Goal: Transaction & Acquisition: Register for event/course

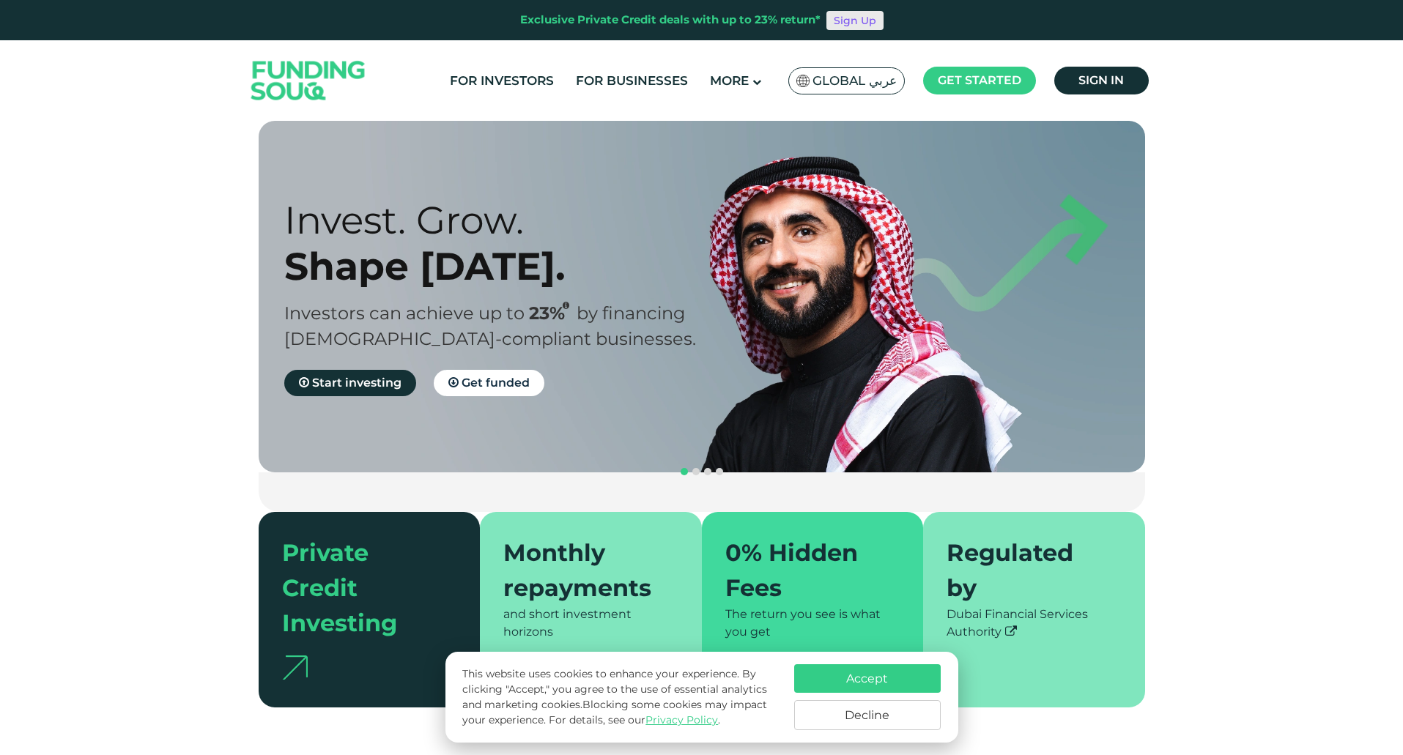
click at [848, 21] on link "Sign Up" at bounding box center [854, 20] width 57 height 19
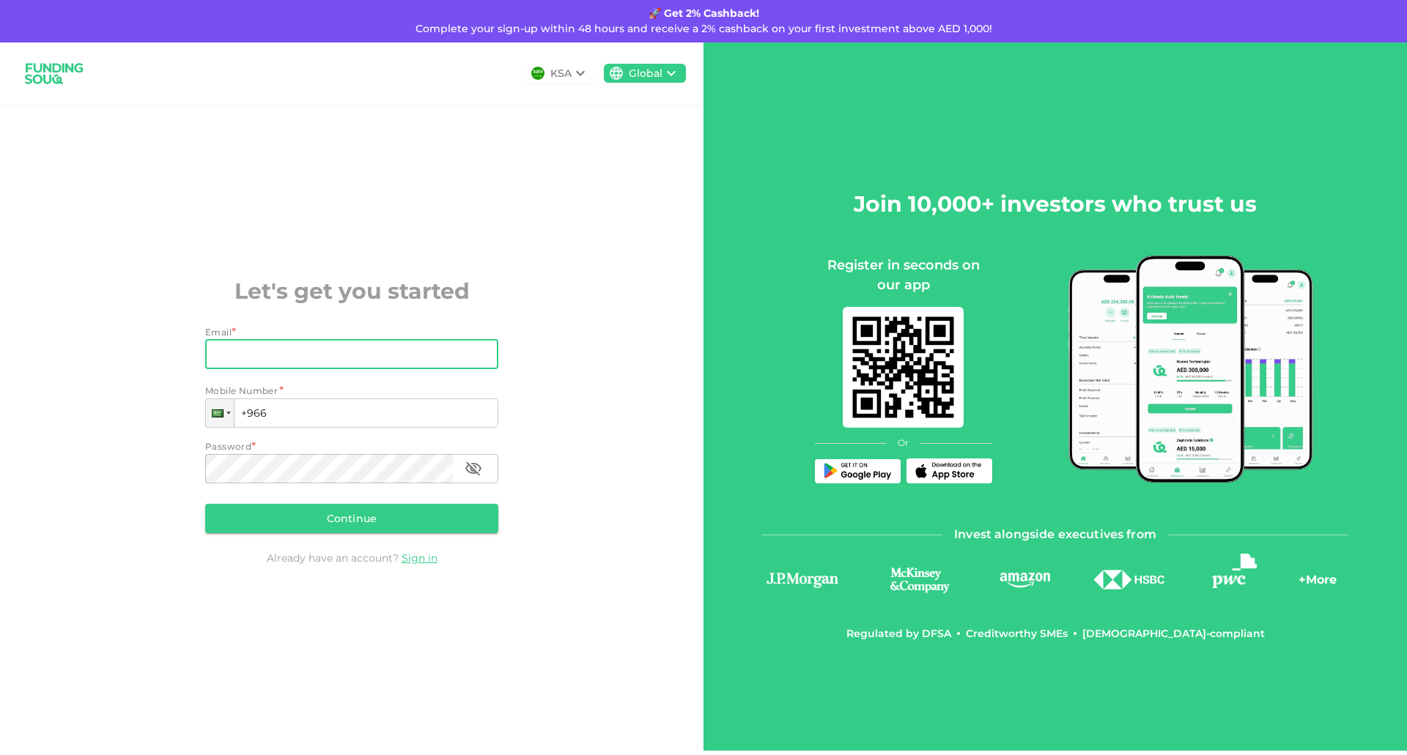
click at [305, 361] on input "Email" at bounding box center [343, 354] width 277 height 29
type input "[PERSON_NAME][EMAIL_ADDRESS][DOMAIN_NAME]"
click at [320, 410] on input "+966" at bounding box center [351, 413] width 293 height 29
type input "[PHONE_NUMBER]"
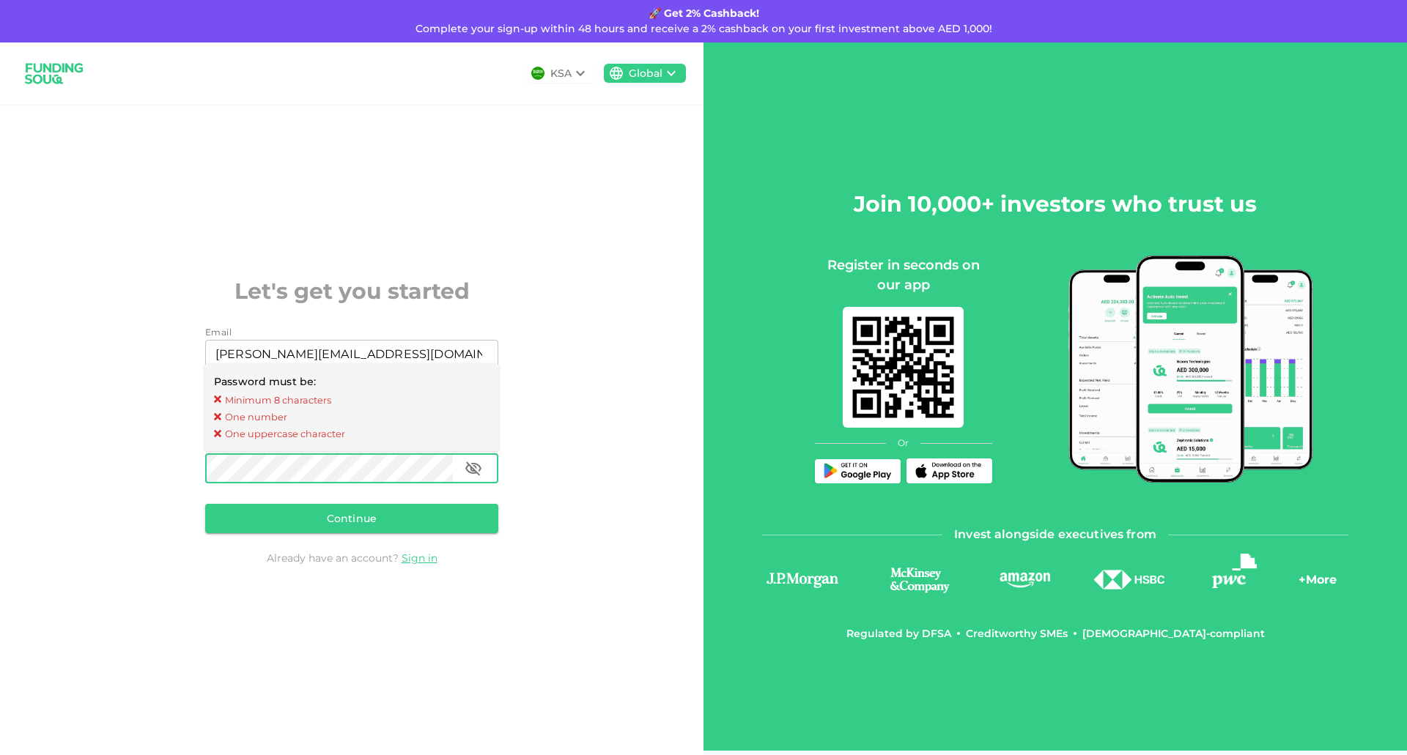
click at [119, 478] on div "KSA Global Let's get you started Email Email [PERSON_NAME][EMAIL_ADDRESS][DOMAI…" at bounding box center [351, 396] width 703 height 708
click at [321, 511] on button "Continue" at bounding box center [351, 518] width 293 height 29
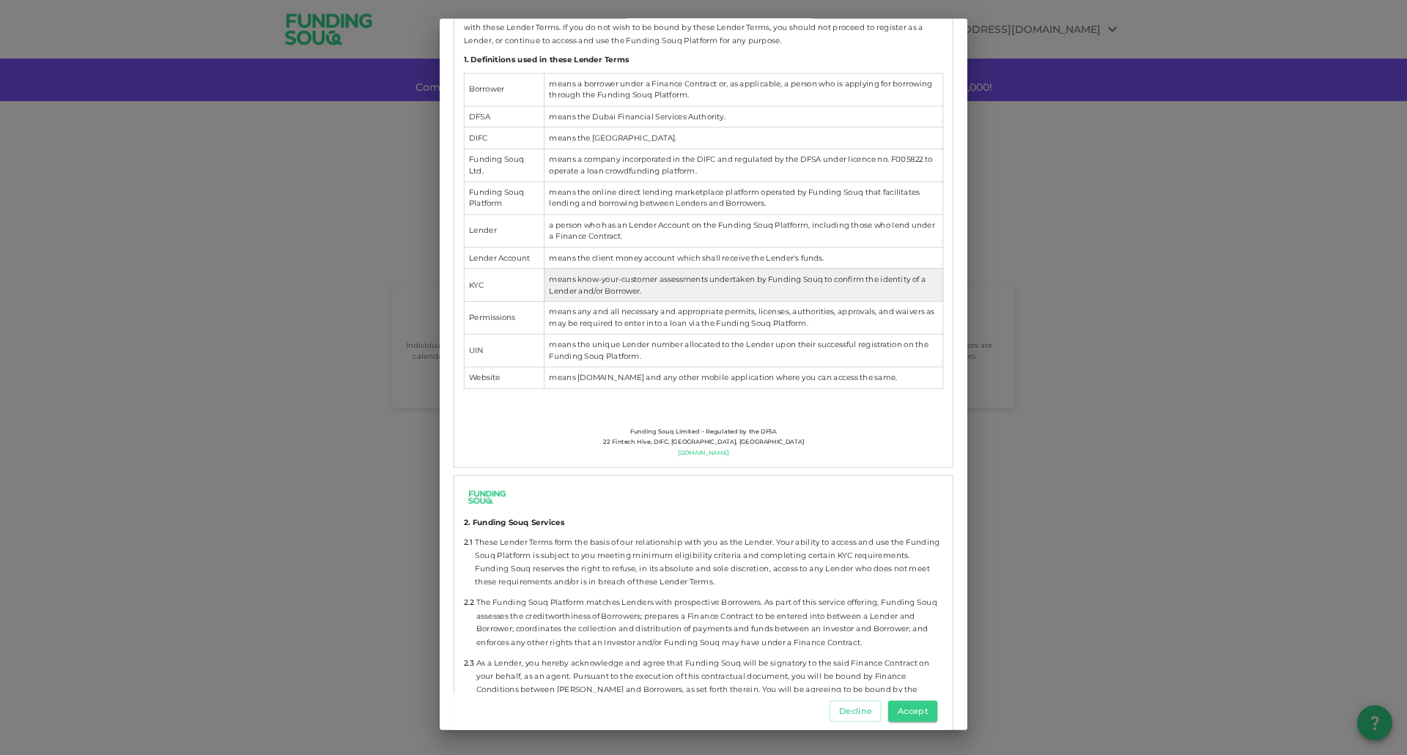
scroll to position [625, 0]
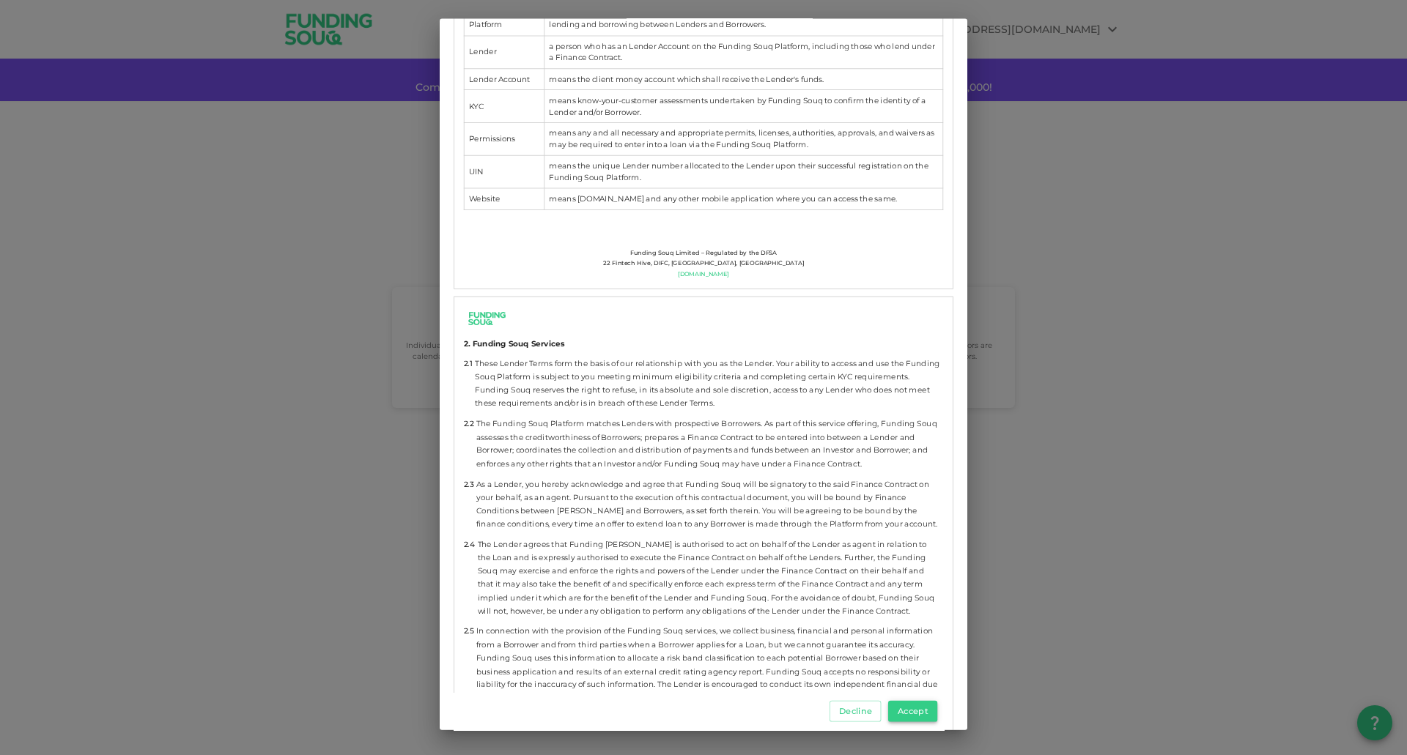
click at [914, 715] on button "Accept" at bounding box center [912, 711] width 49 height 21
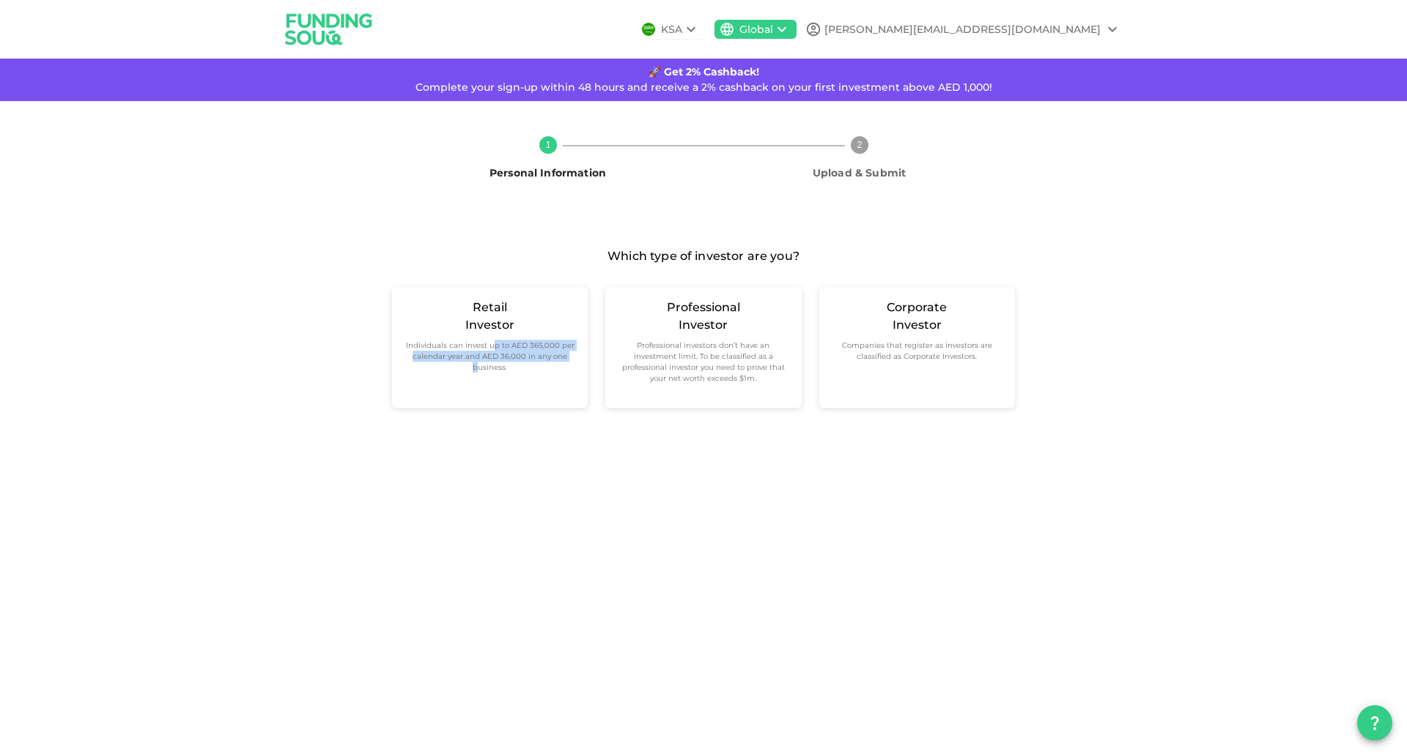
drag, startPoint x: 492, startPoint y: 347, endPoint x: 476, endPoint y: 450, distance: 104.4
click at [476, 450] on div "1 Personal Information 2 Upload & Submit Which type of investor are you? Retail…" at bounding box center [703, 278] width 1407 height 354
click at [438, 509] on div "KSA Global [PERSON_NAME][EMAIL_ADDRESS][DOMAIN_NAME] 🚀 Get 2% Cashback! Complet…" at bounding box center [703, 377] width 1407 height 755
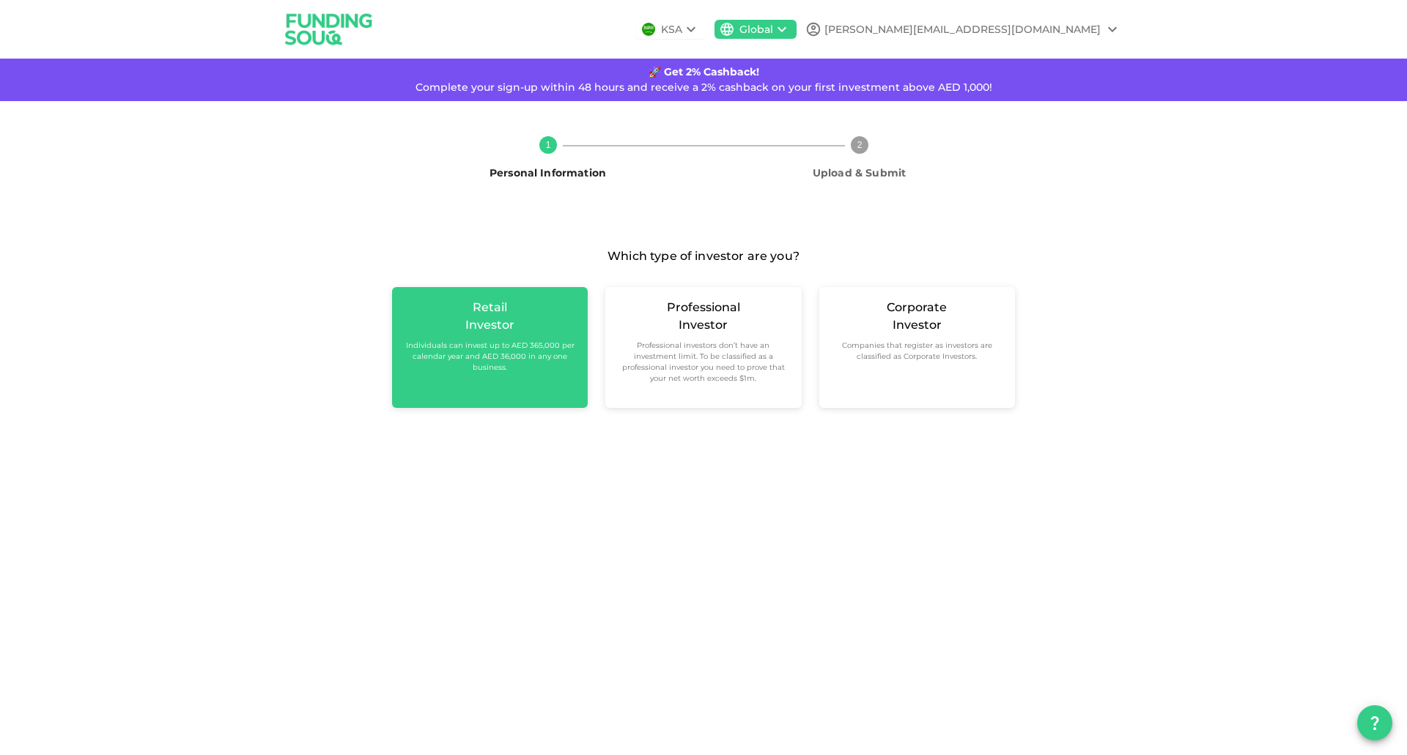
click at [523, 376] on div "Retail Investor Individuals can invest up to AED 365,000 per calendar year and …" at bounding box center [490, 347] width 196 height 121
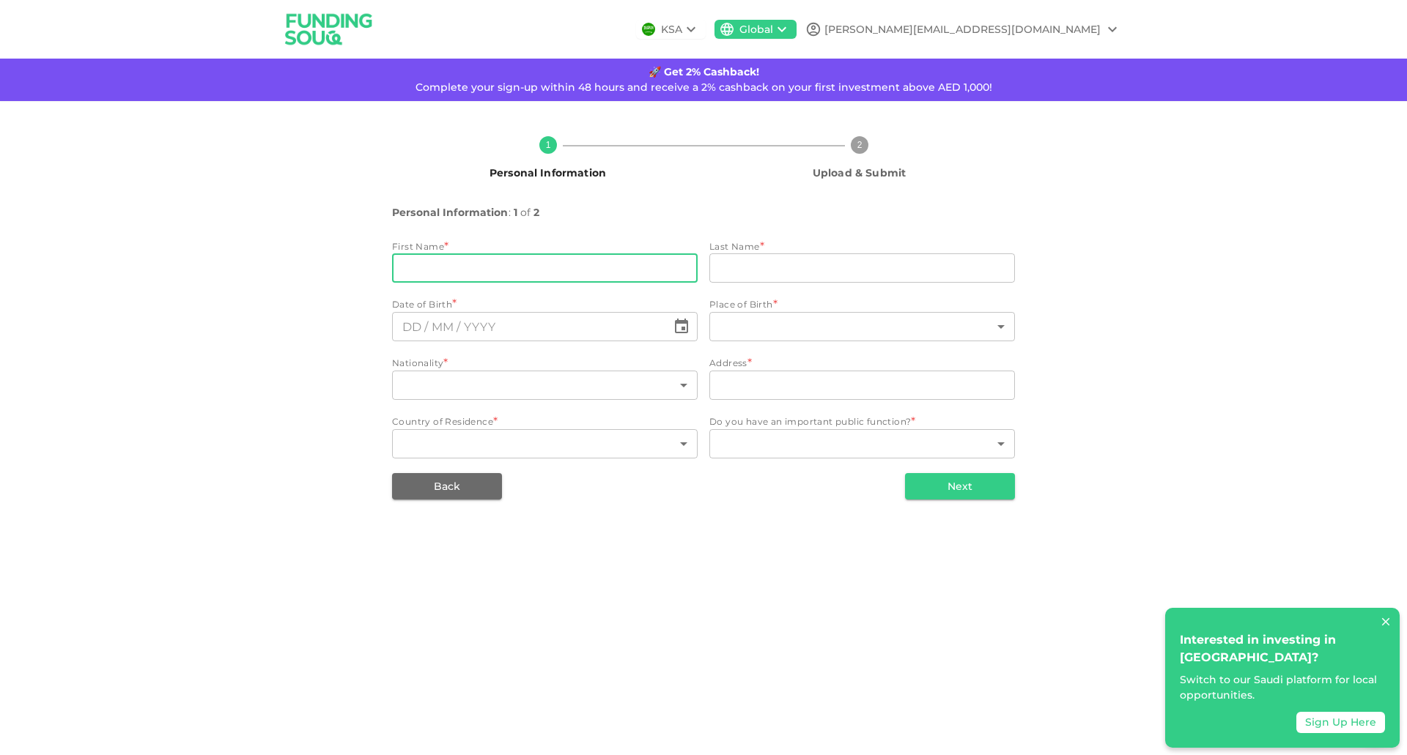
click at [516, 276] on input "firstName" at bounding box center [544, 267] width 305 height 29
type input "[PERSON_NAME]"
type input "Itani"
type input "[GEOGRAPHIC_DATA]"
type input "[PERSON_NAME] Ibn [PERSON_NAME] Street`"
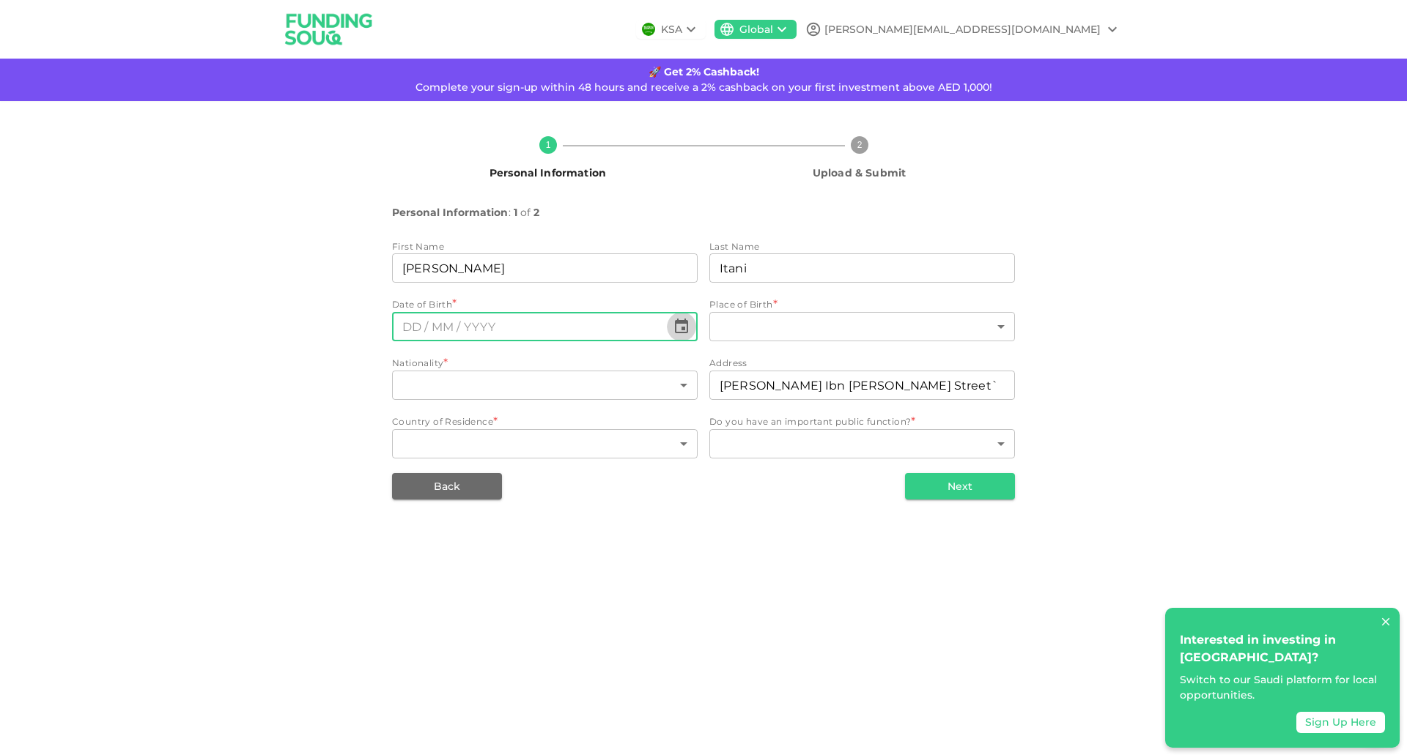
click at [683, 319] on icon "Choose date" at bounding box center [682, 327] width 18 height 18
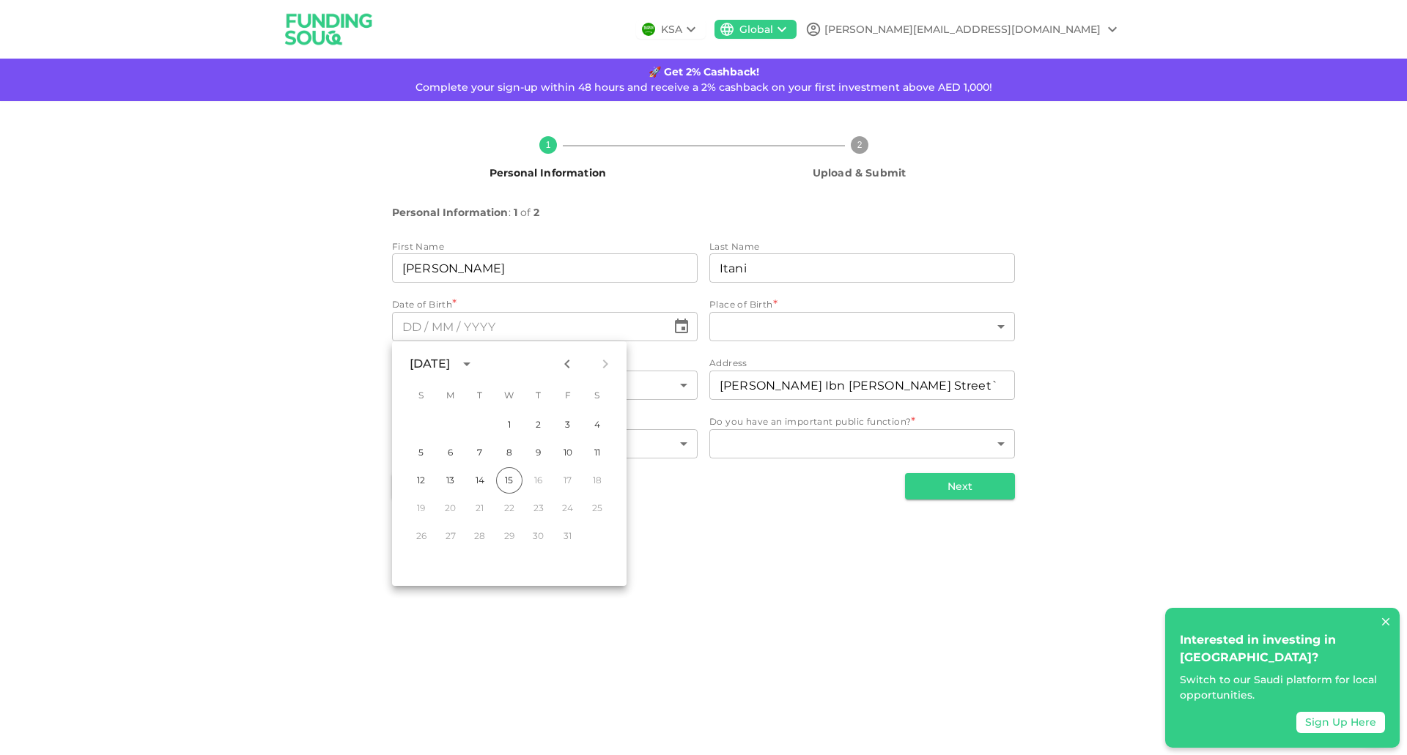
click at [475, 360] on icon "calendar view is open, switch to year view" at bounding box center [467, 364] width 18 height 18
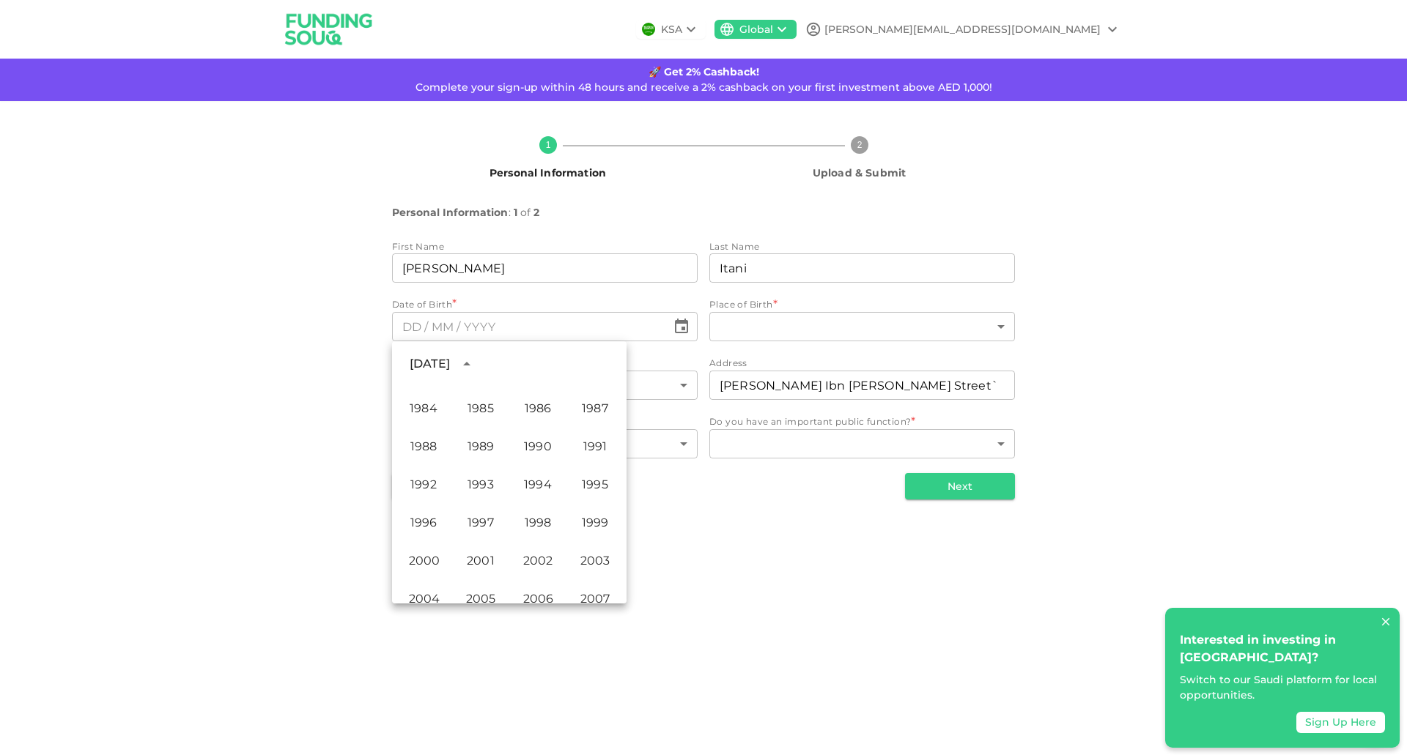
scroll to position [791, 0]
click at [438, 517] on button "1996" at bounding box center [423, 523] width 53 height 26
type input "⁦⁨[DATE]⁩⁩"
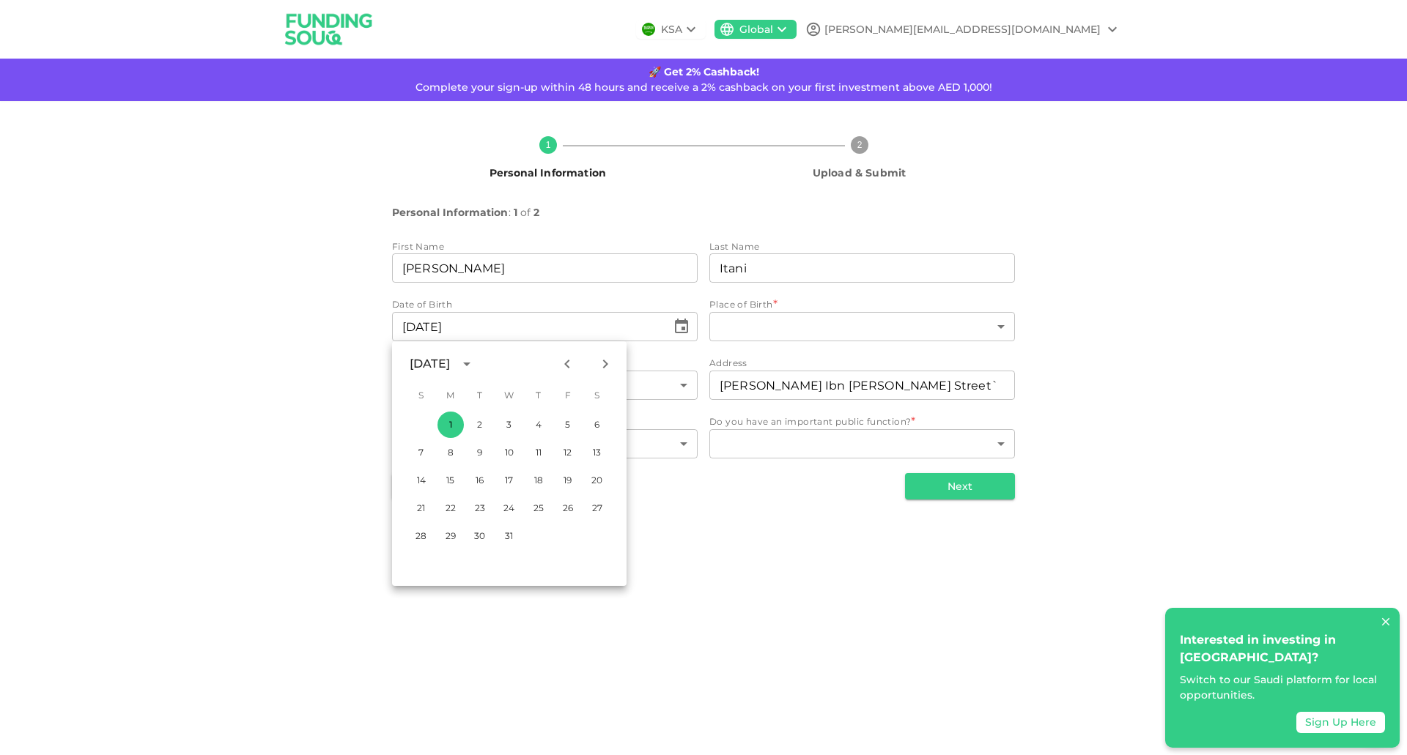
click at [769, 653] on div "KSA Global [PERSON_NAME][EMAIL_ADDRESS][DOMAIN_NAME] 🚀 Get 2% Cashback! Complet…" at bounding box center [703, 377] width 1407 height 755
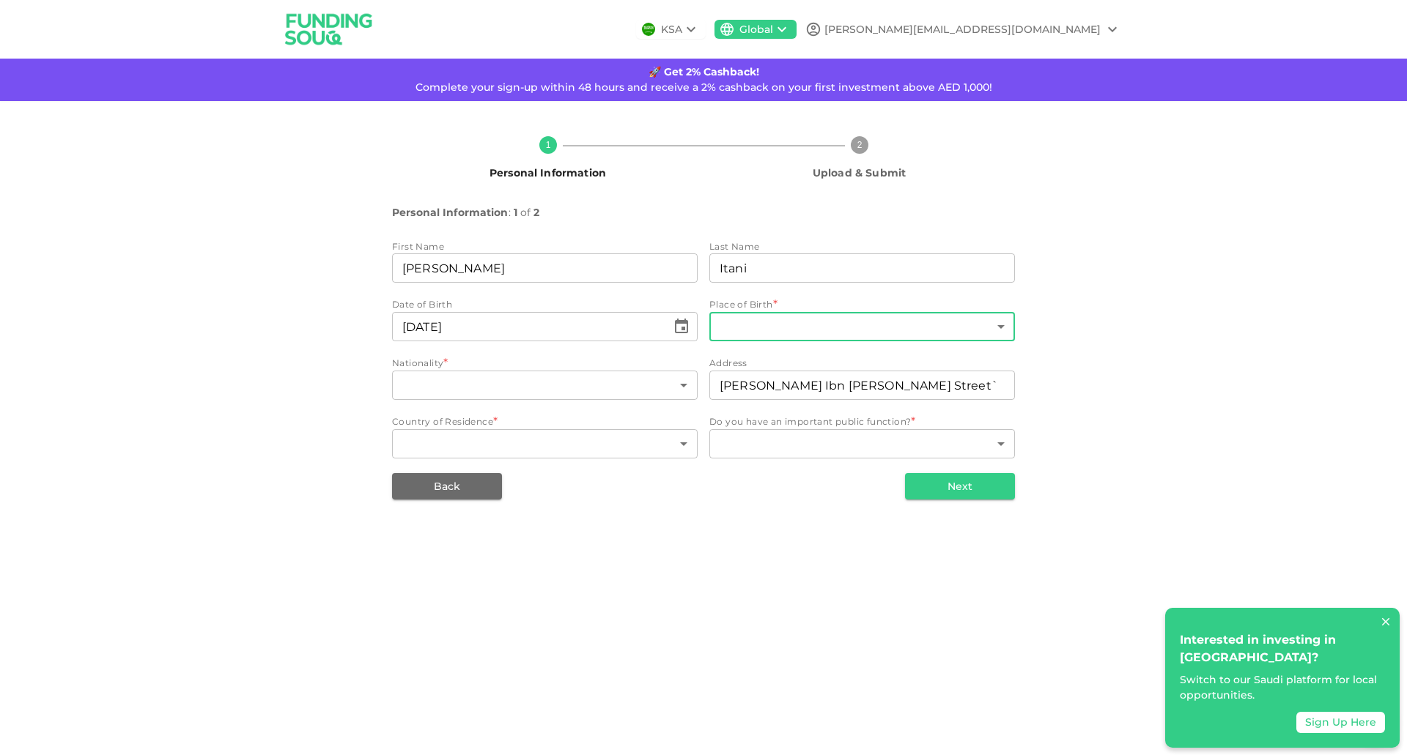
click at [807, 331] on body "KSA Global [PERSON_NAME][EMAIL_ADDRESS][DOMAIN_NAME] 🚀 Get 2% Cashback! Complet…" at bounding box center [703, 377] width 1407 height 755
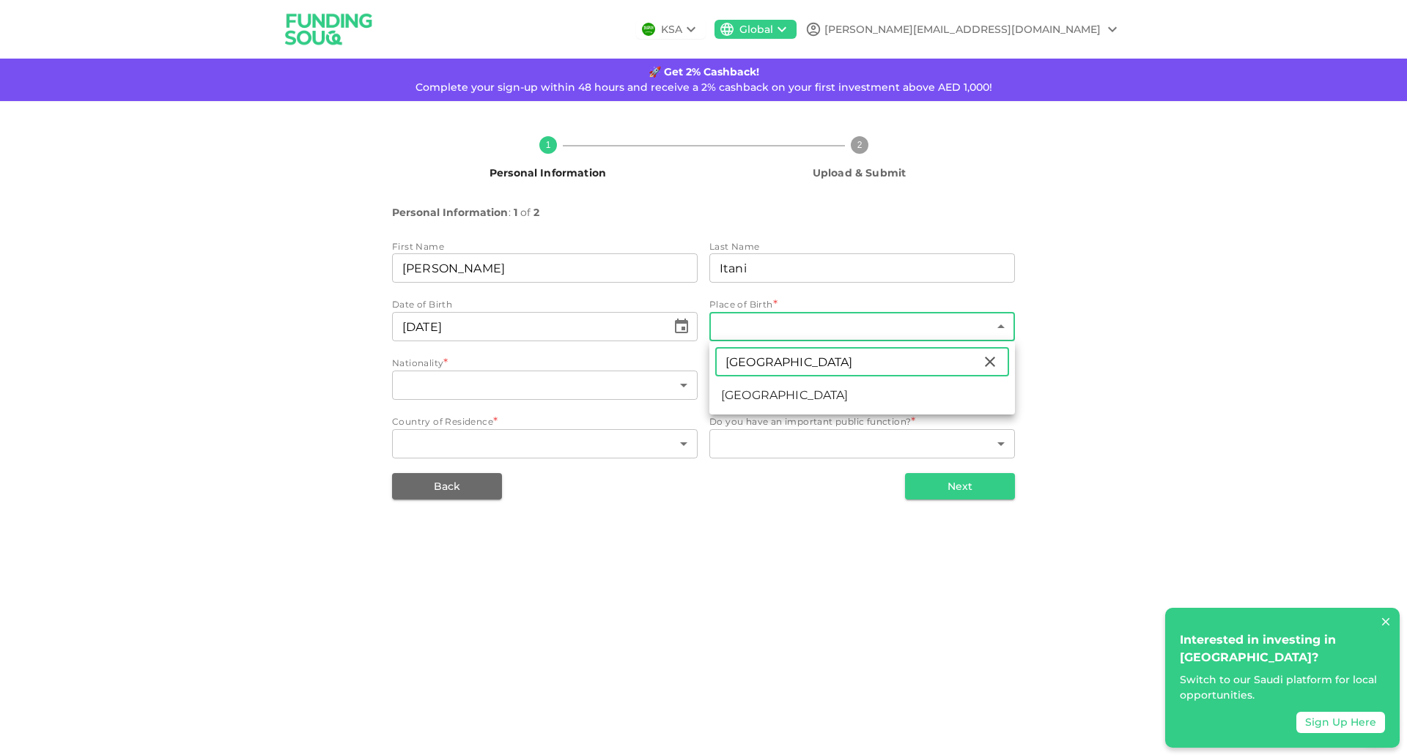
type input "[GEOGRAPHIC_DATA]"
click at [782, 396] on li "[GEOGRAPHIC_DATA]" at bounding box center [861, 395] width 305 height 26
type input "105"
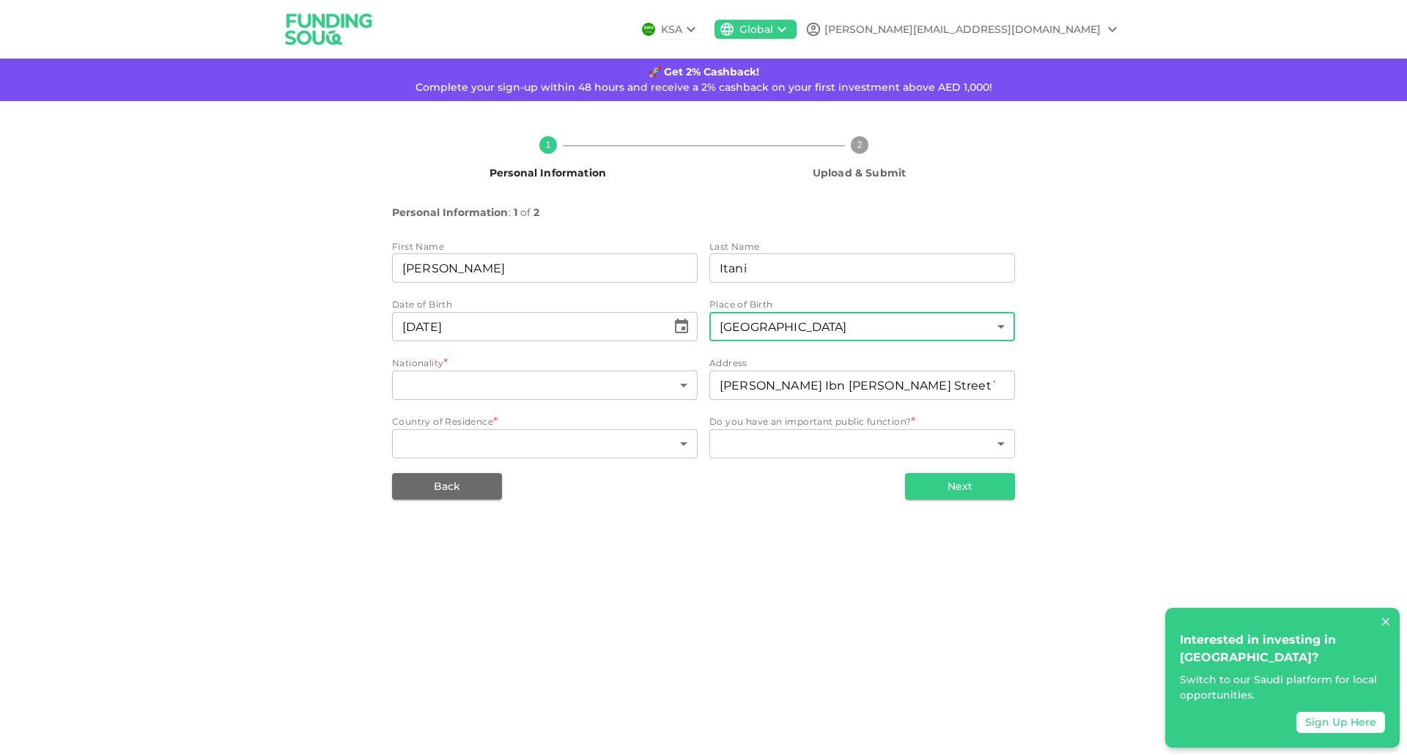
click at [584, 401] on div "​ [GEOGRAPHIC_DATA] ​" at bounding box center [544, 387] width 305 height 32
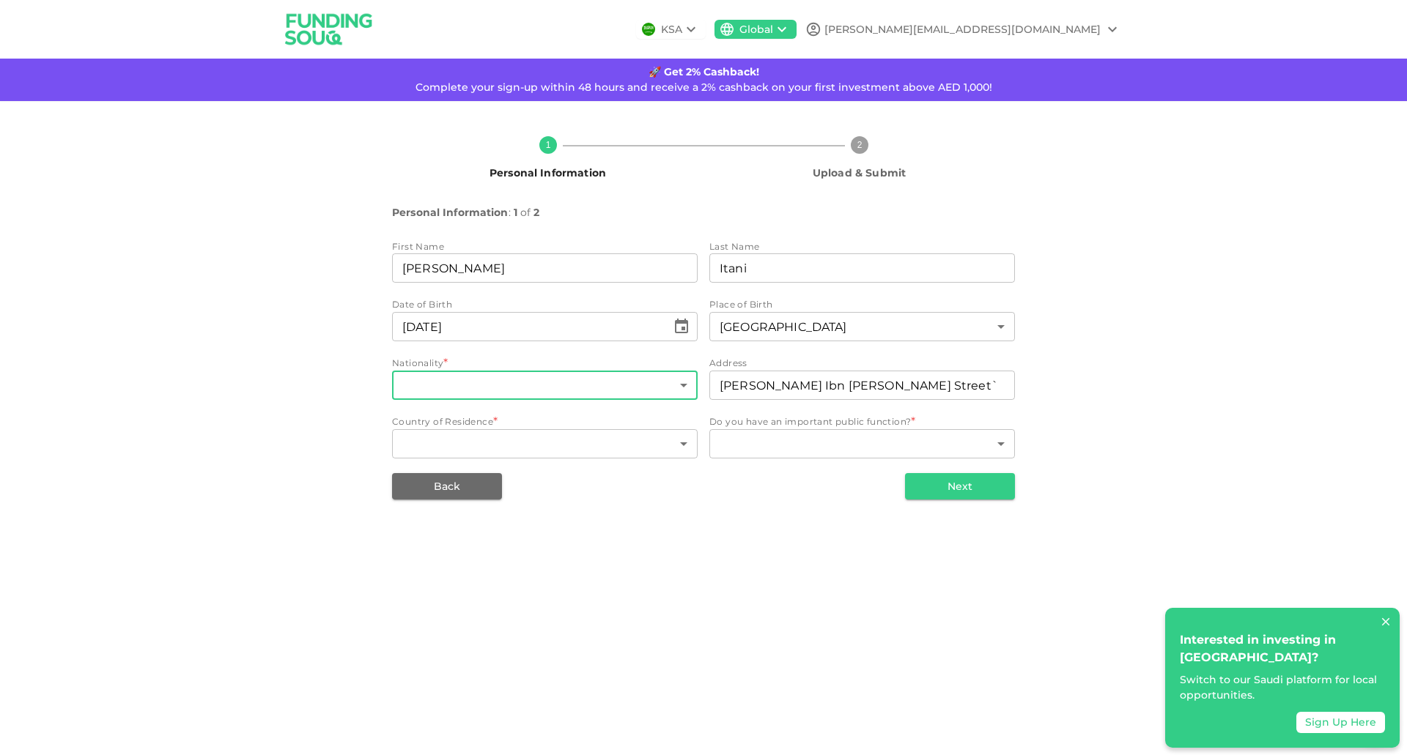
click at [552, 393] on body "KSA Global [PERSON_NAME][EMAIL_ADDRESS][DOMAIN_NAME] 🚀 Get 2% Cashback! Complet…" at bounding box center [703, 377] width 1407 height 755
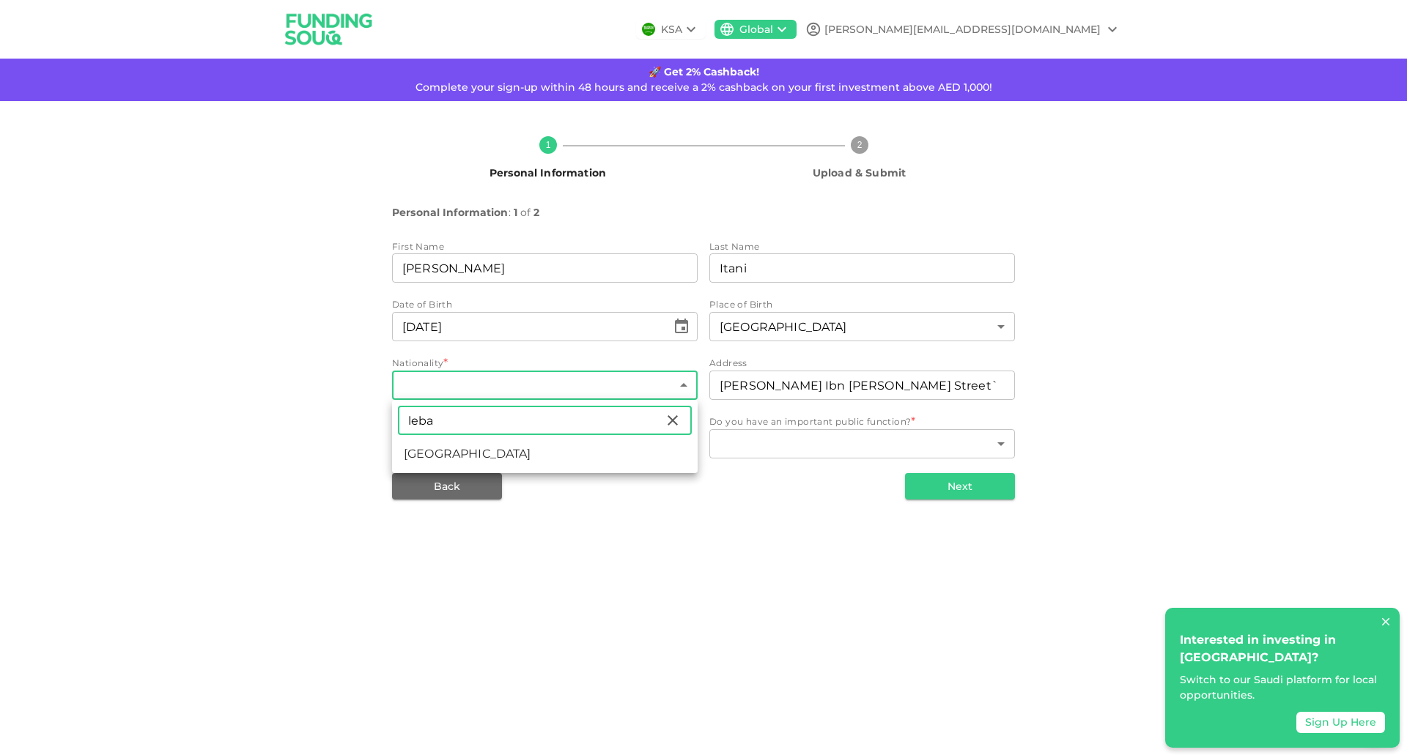
type input "[GEOGRAPHIC_DATA]"
click at [500, 451] on li "[GEOGRAPHIC_DATA]" at bounding box center [544, 454] width 305 height 26
type input "105"
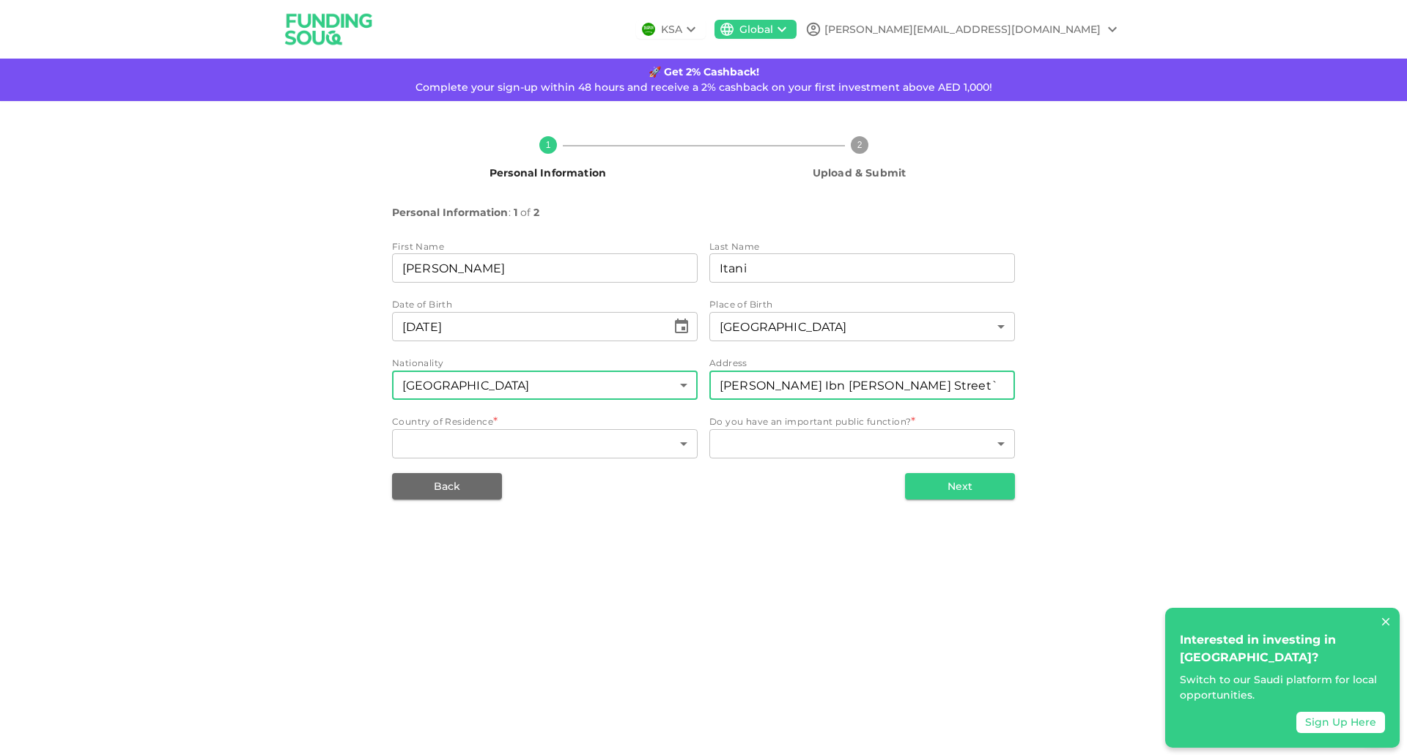
click at [735, 389] on input "[PERSON_NAME] Ibn [PERSON_NAME] Street`" at bounding box center [861, 385] width 305 height 29
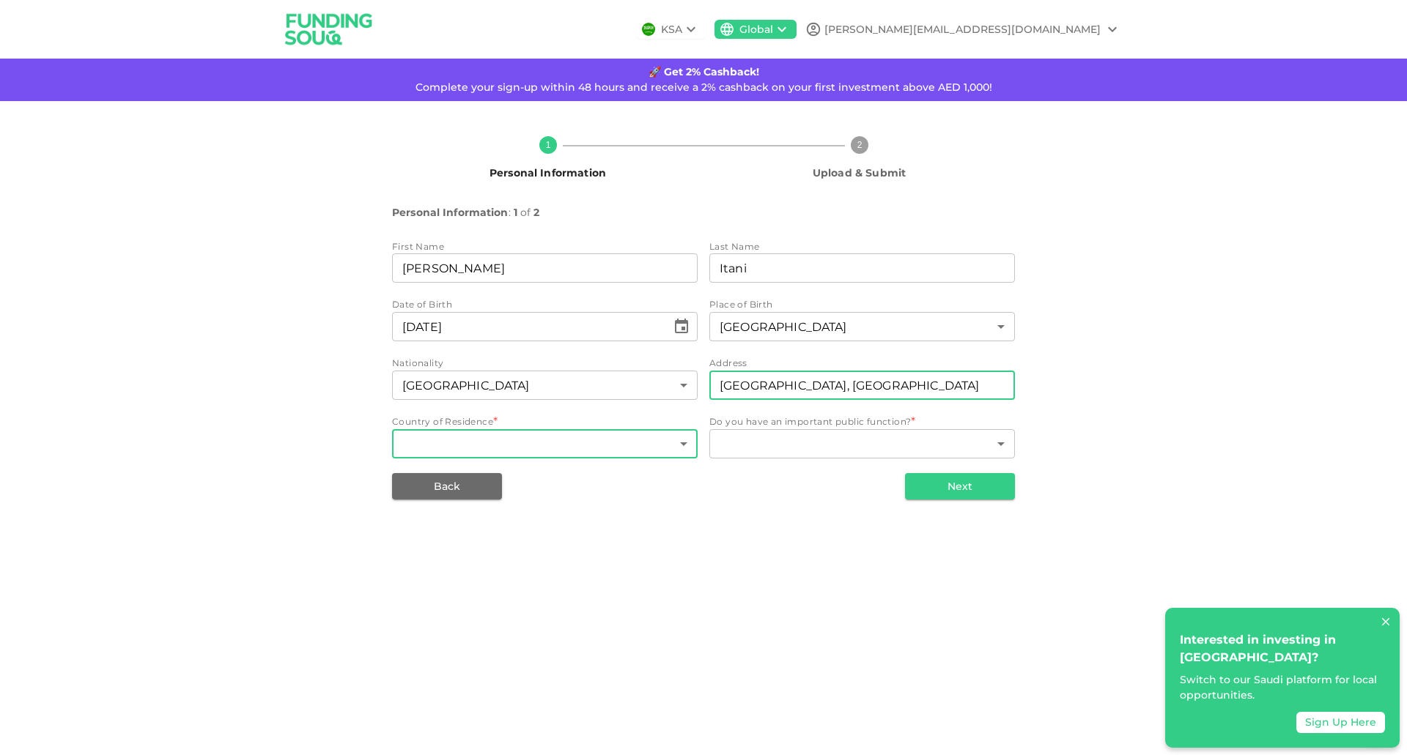
type input "[GEOGRAPHIC_DATA], [GEOGRAPHIC_DATA]"
click at [590, 446] on body "KSA Global [PERSON_NAME][EMAIL_ADDRESS][DOMAIN_NAME] 🚀 Get 2% Cashback! Complet…" at bounding box center [703, 377] width 1407 height 755
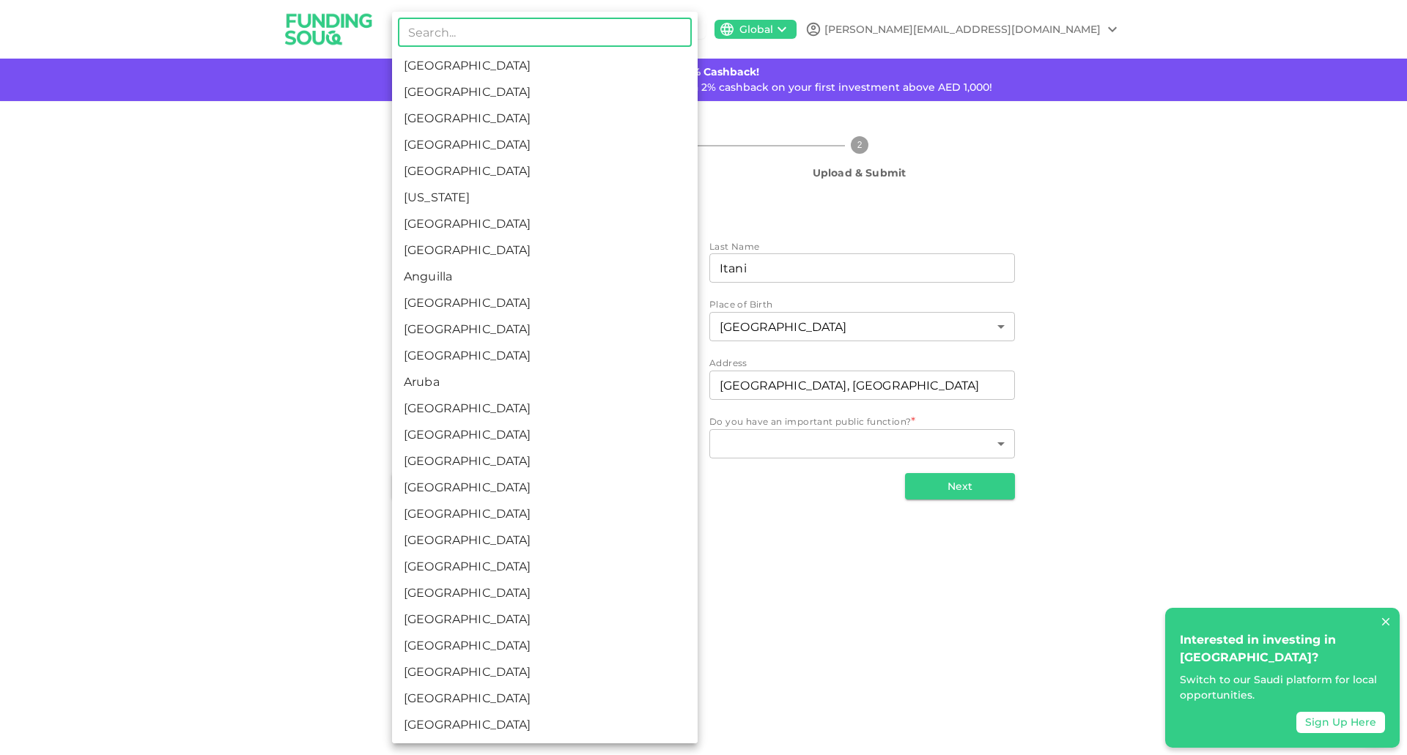
click at [507, 67] on li "[GEOGRAPHIC_DATA]" at bounding box center [544, 66] width 305 height 26
type input "1"
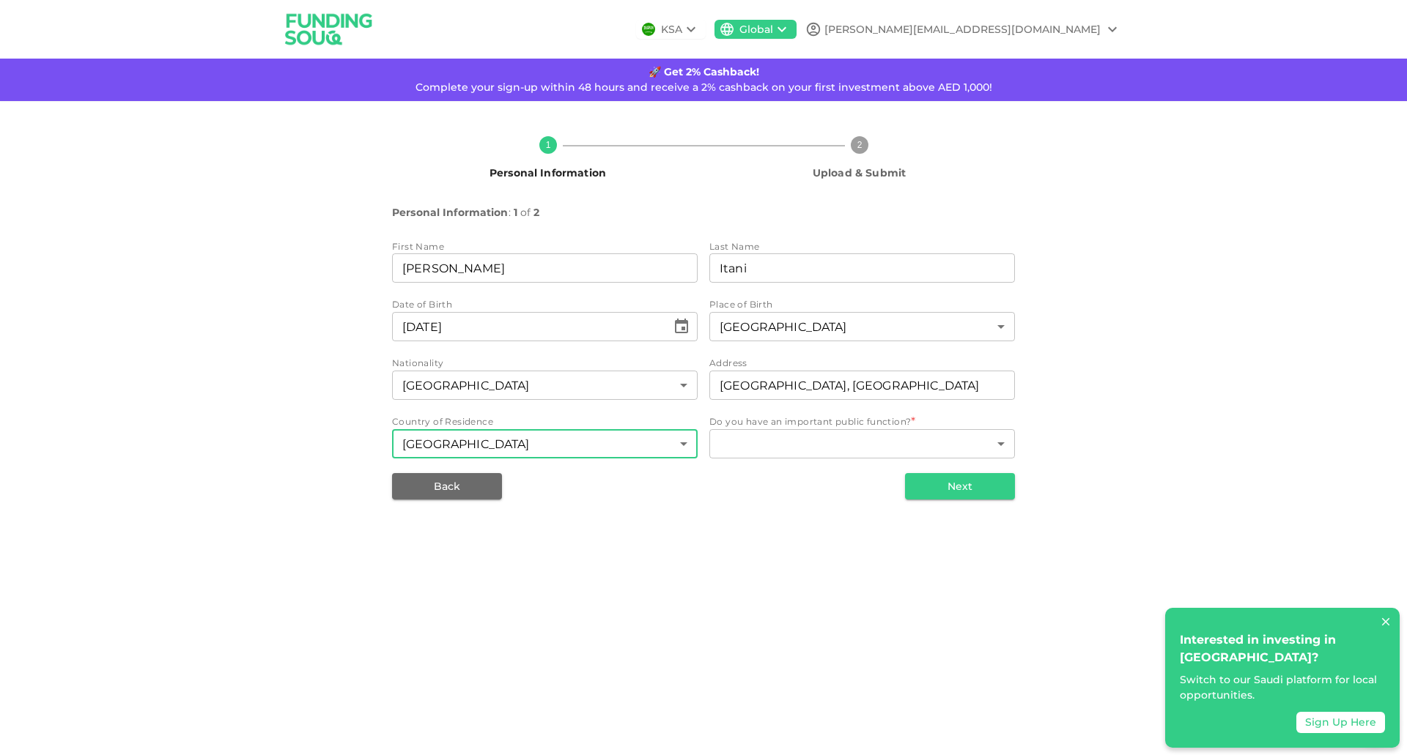
click at [788, 586] on div "KSA Global [PERSON_NAME][EMAIL_ADDRESS][DOMAIN_NAME] 🚀 Get 2% Cashback! Complet…" at bounding box center [703, 377] width 1407 height 755
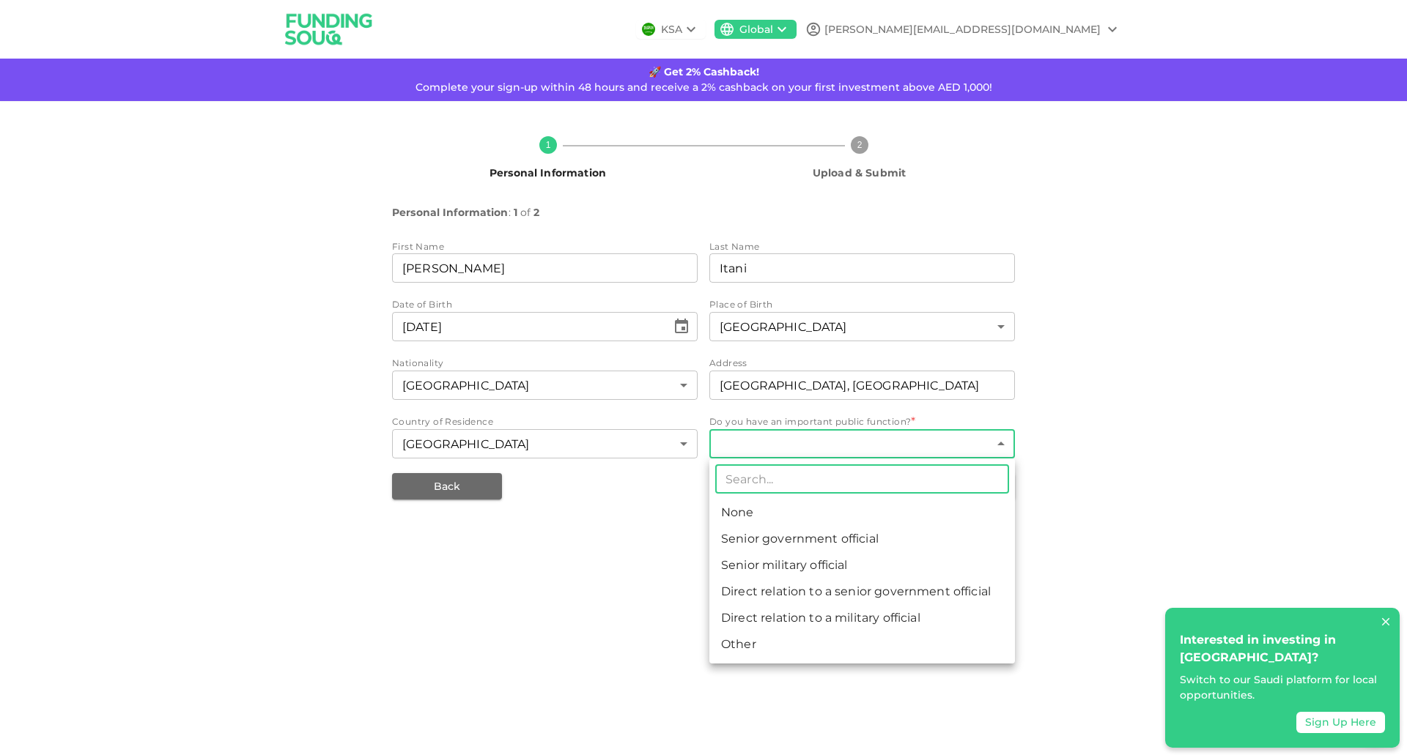
click at [839, 445] on body "KSA Global [PERSON_NAME][EMAIL_ADDRESS][DOMAIN_NAME] 🚀 Get 2% Cashback! Complet…" at bounding box center [703, 377] width 1407 height 755
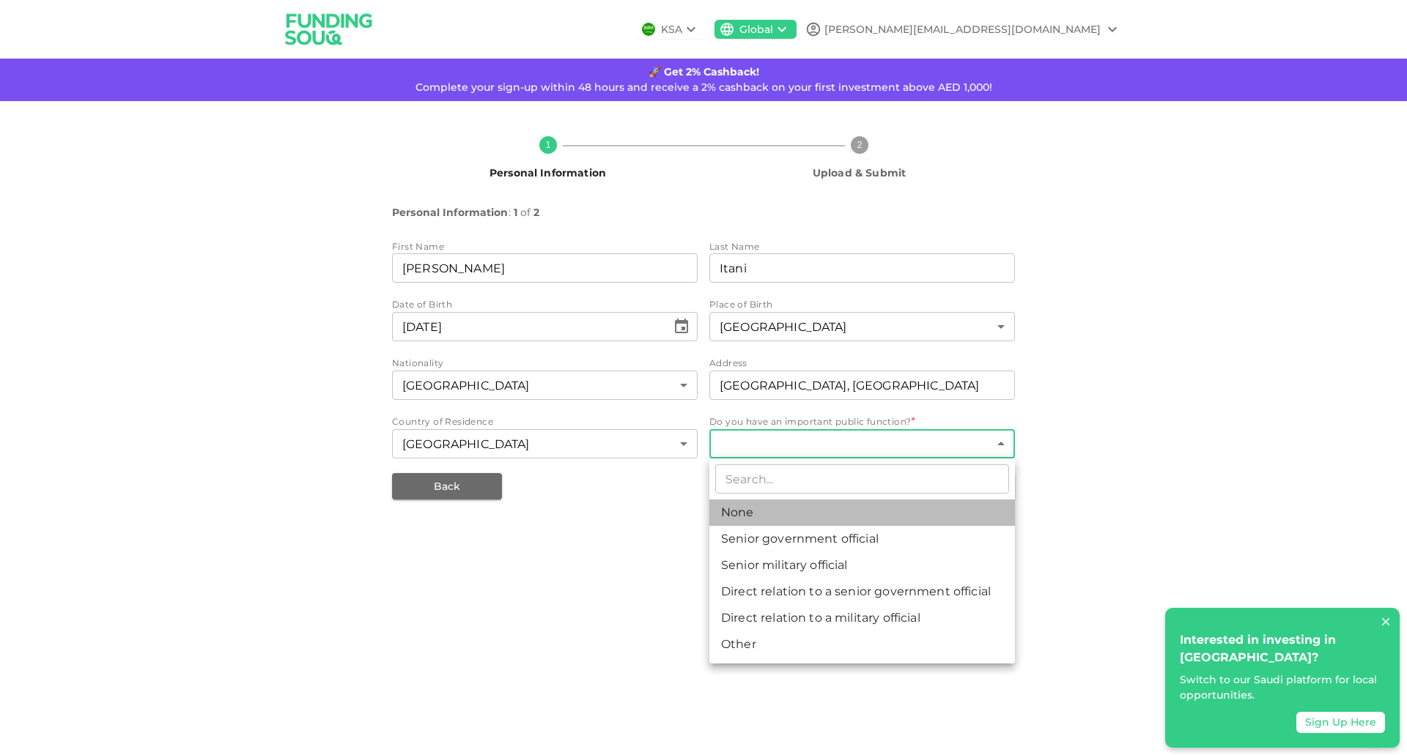
click at [801, 504] on li "None" at bounding box center [861, 513] width 305 height 26
type input "1"
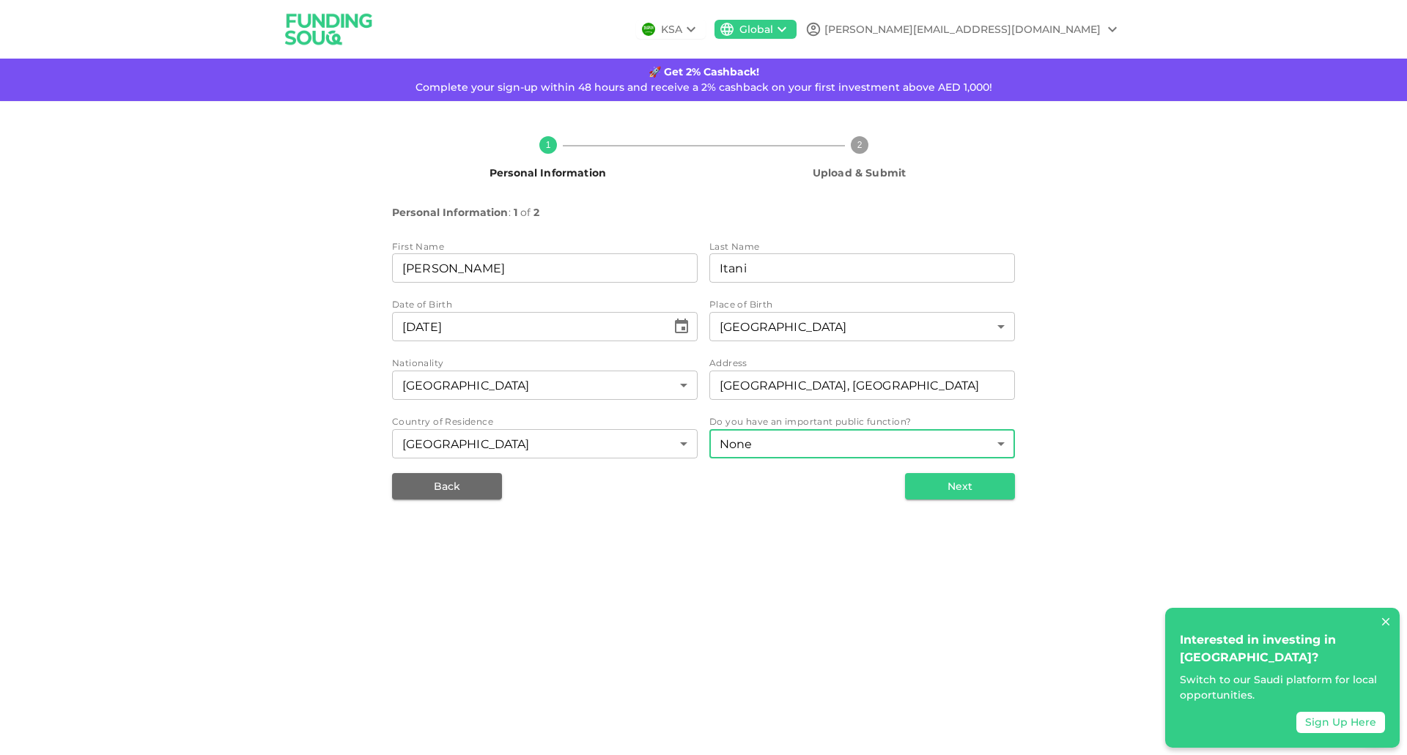
click at [821, 584] on div "KSA Global [PERSON_NAME][EMAIL_ADDRESS][DOMAIN_NAME] 🚀 Get 2% Cashback! Complet…" at bounding box center [703, 377] width 1407 height 755
click at [976, 483] on button "Next" at bounding box center [960, 486] width 110 height 26
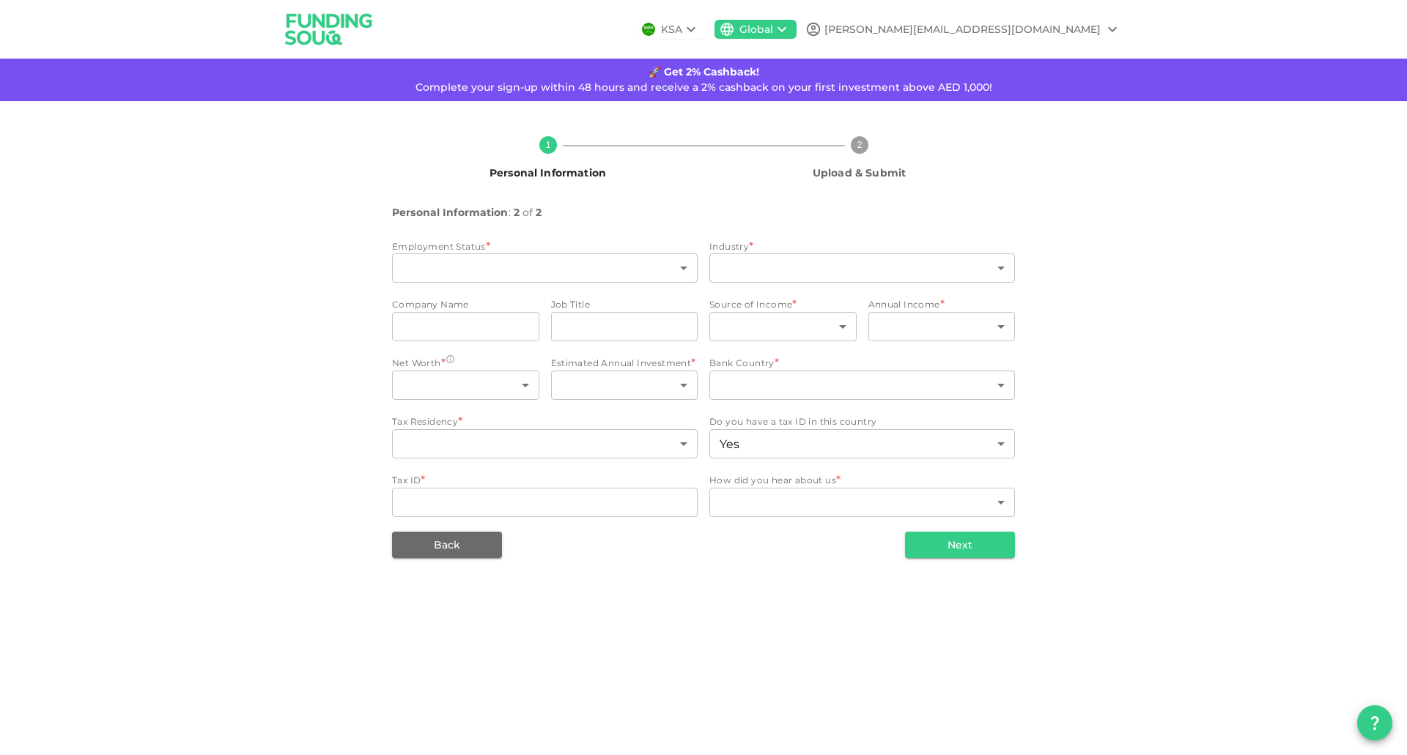
type input "1"
type input "false"
click at [549, 286] on div "Employment Status * ​ ​ Industry * ​ ​ Company Name companyName companyName Job…" at bounding box center [703, 380] width 623 height 281
click at [549, 284] on div "​ ​" at bounding box center [544, 269] width 305 height 32
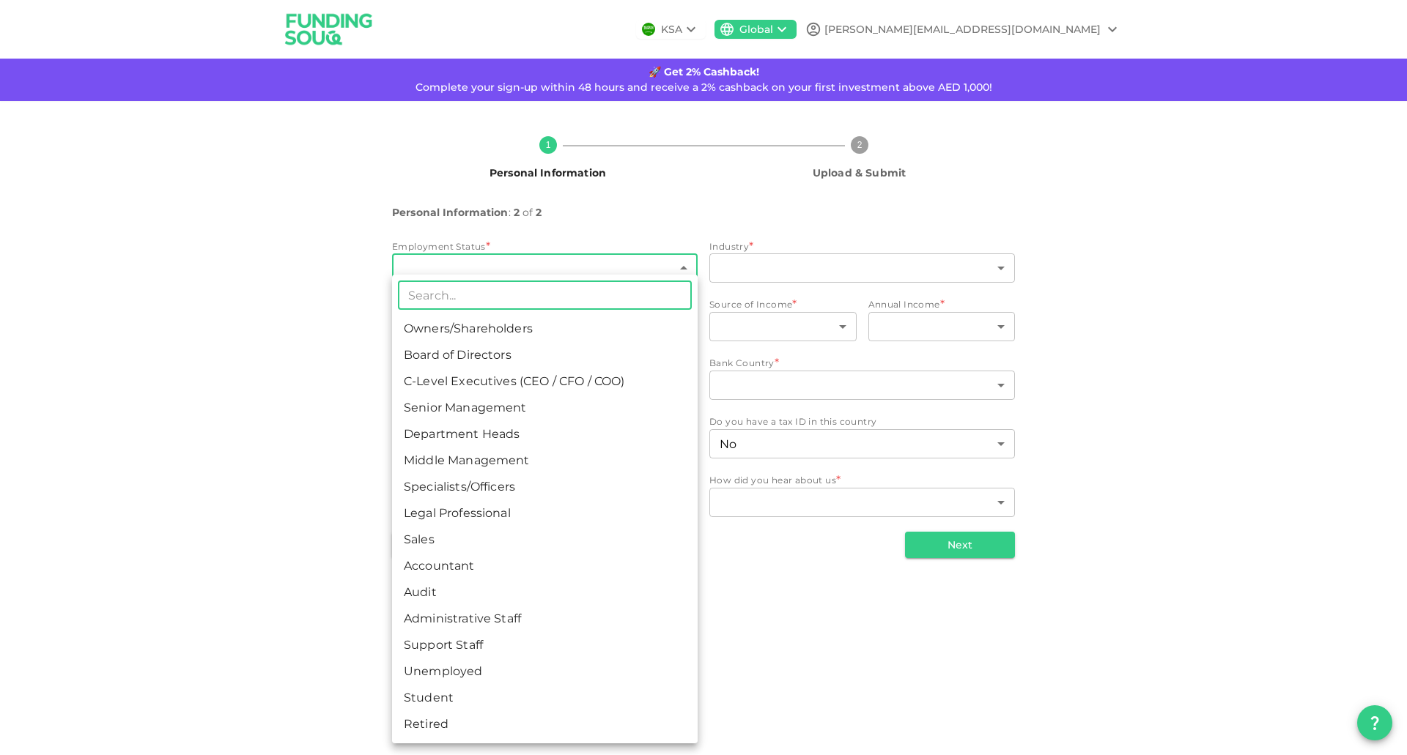
click at [545, 276] on body "KSA Global [PERSON_NAME][EMAIL_ADDRESS][DOMAIN_NAME] 🚀 Get 2% Cashback! Complet…" at bounding box center [703, 377] width 1407 height 755
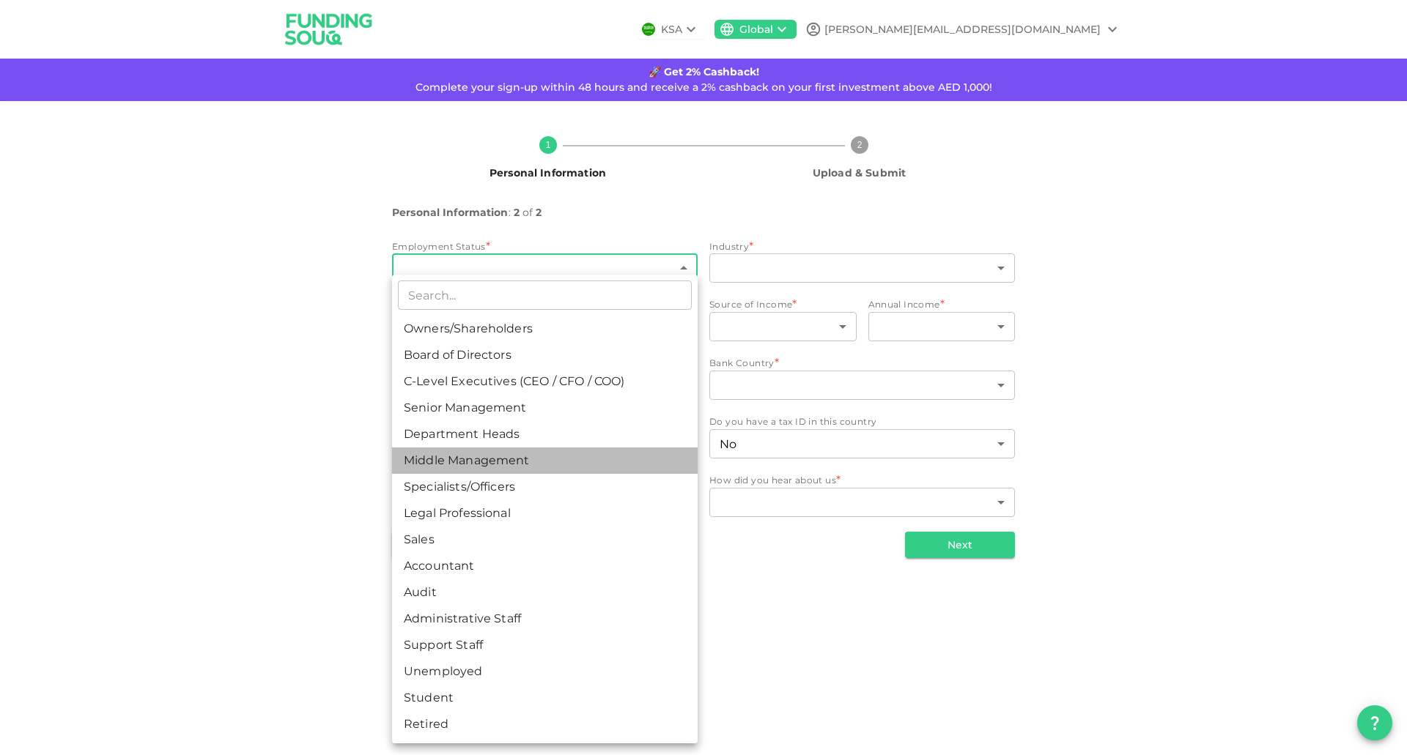
click at [511, 455] on li "Middle Management" at bounding box center [544, 461] width 305 height 26
type input "6"
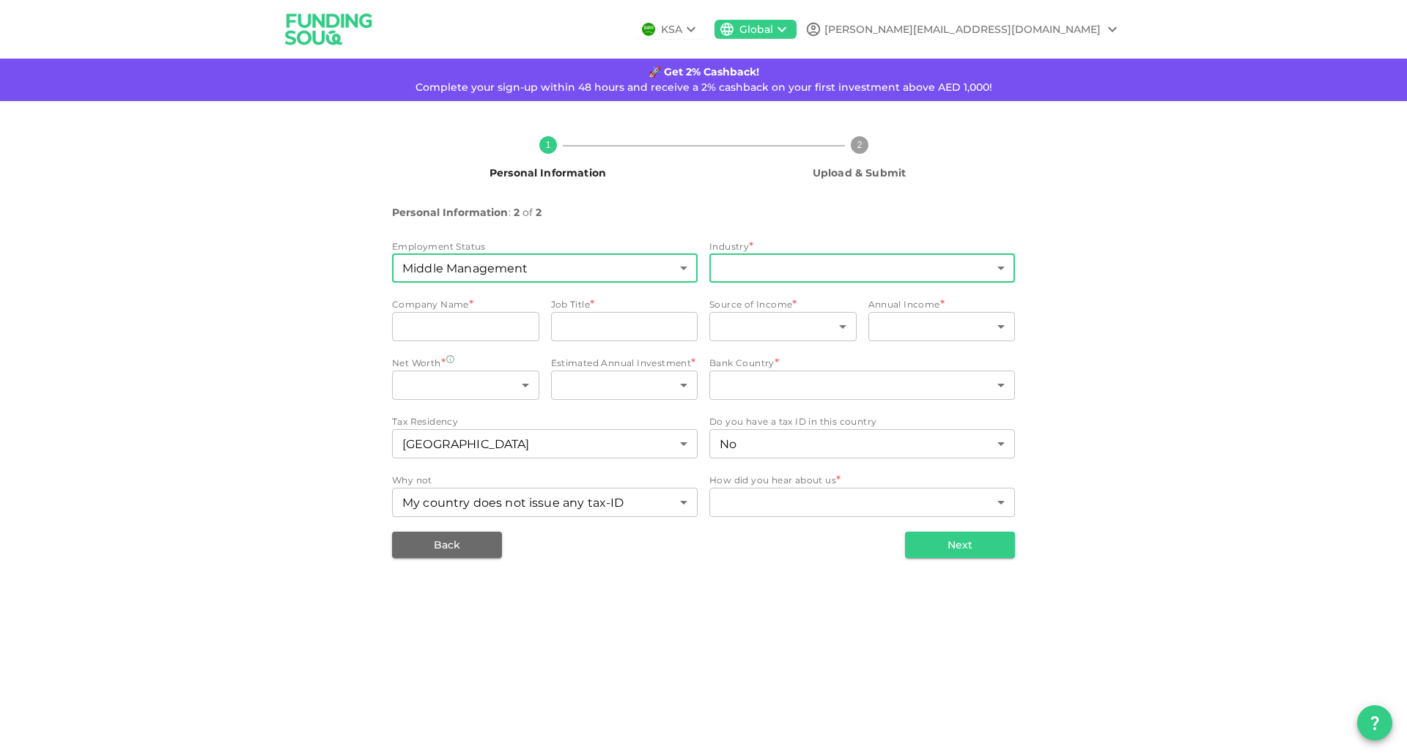
click at [811, 258] on body "KSA Global [PERSON_NAME][EMAIL_ADDRESS][DOMAIN_NAME] 🚀 Get 2% Cashback! Complet…" at bounding box center [703, 377] width 1407 height 755
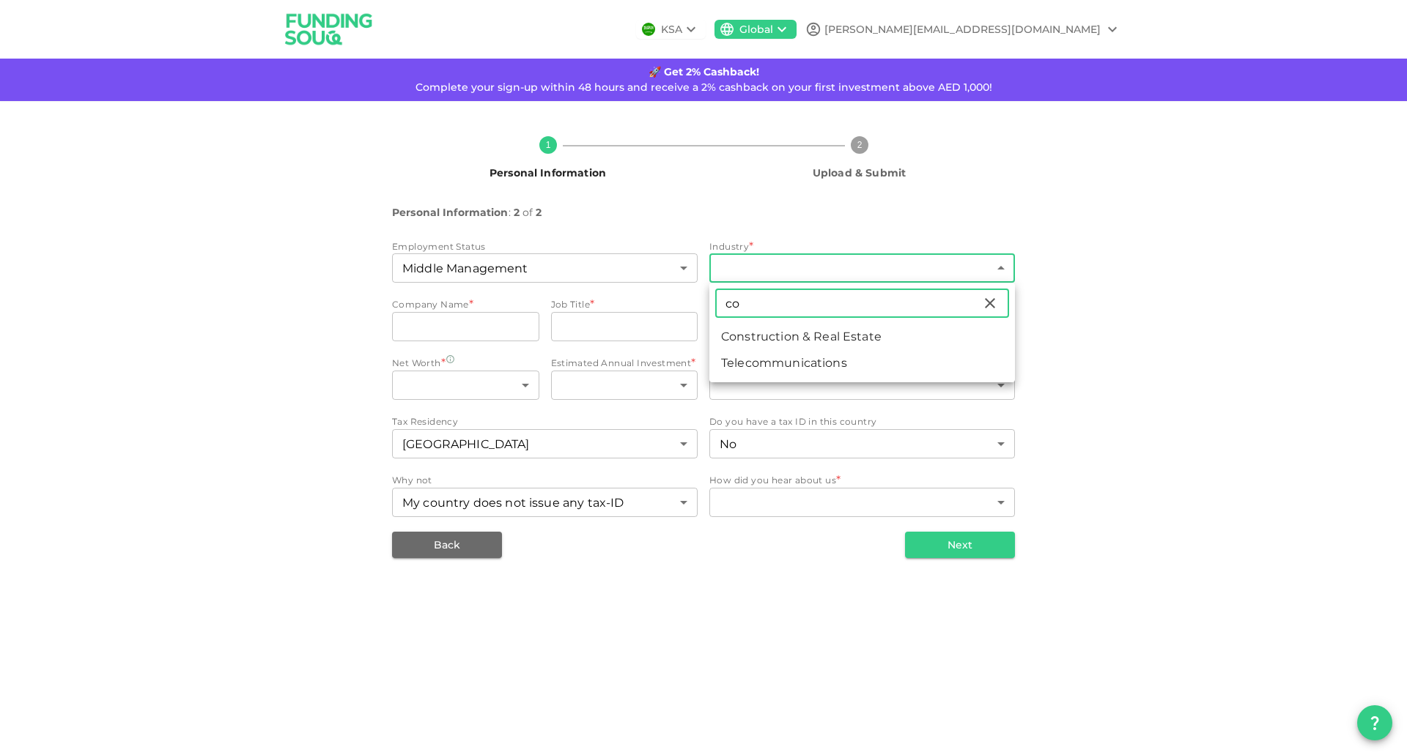
type input "c"
type input "pr"
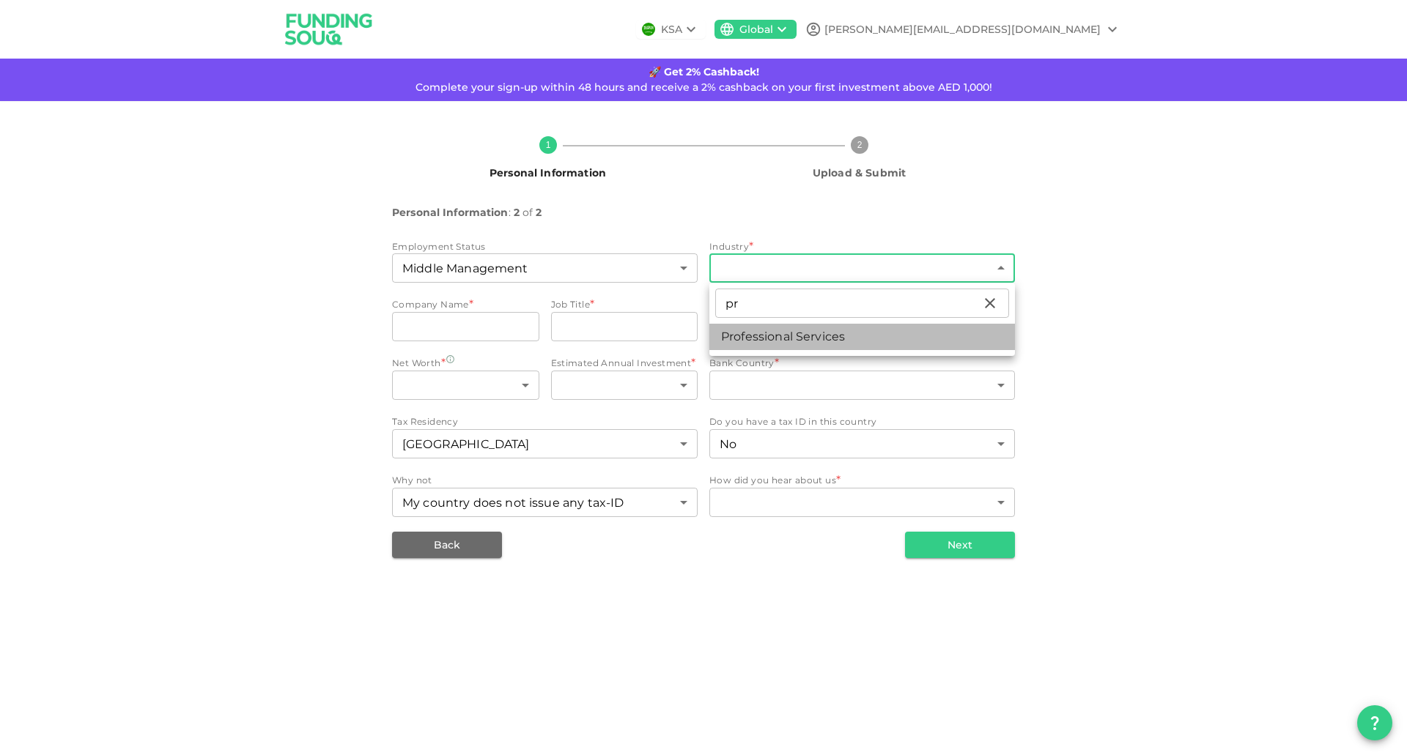
click at [782, 331] on li "Professional Services" at bounding box center [861, 337] width 305 height 26
type input "7"
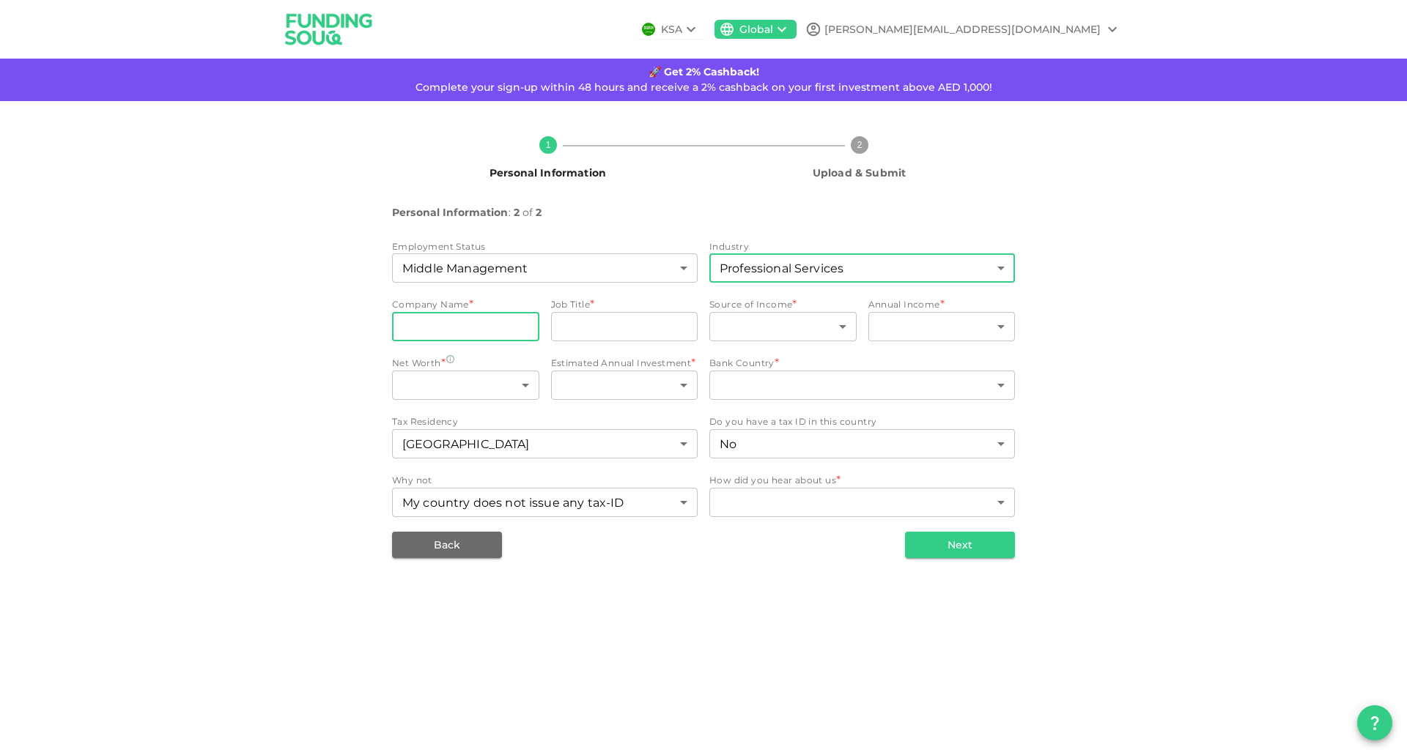
click at [491, 324] on input "companyName" at bounding box center [465, 326] width 147 height 29
type input "Boston Consulting Group"
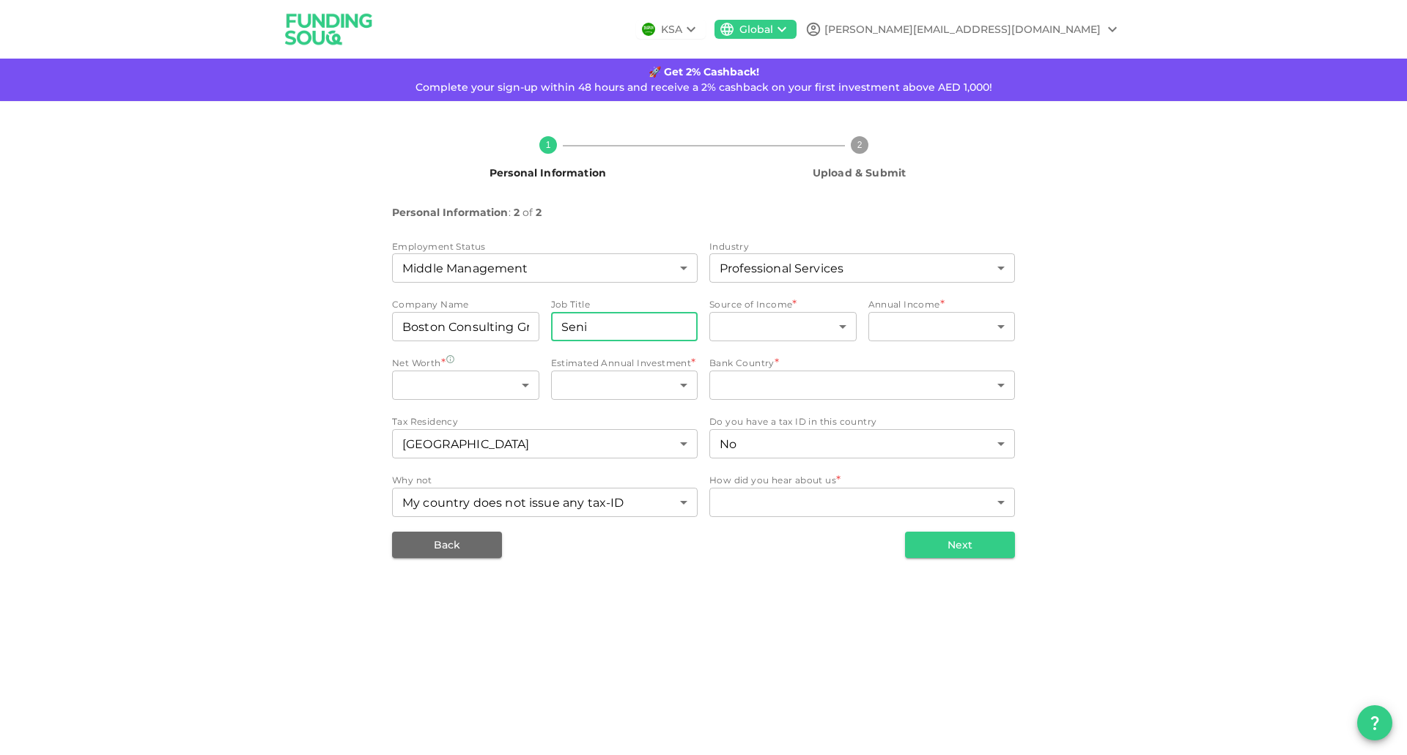
type input "Senior Analyst"
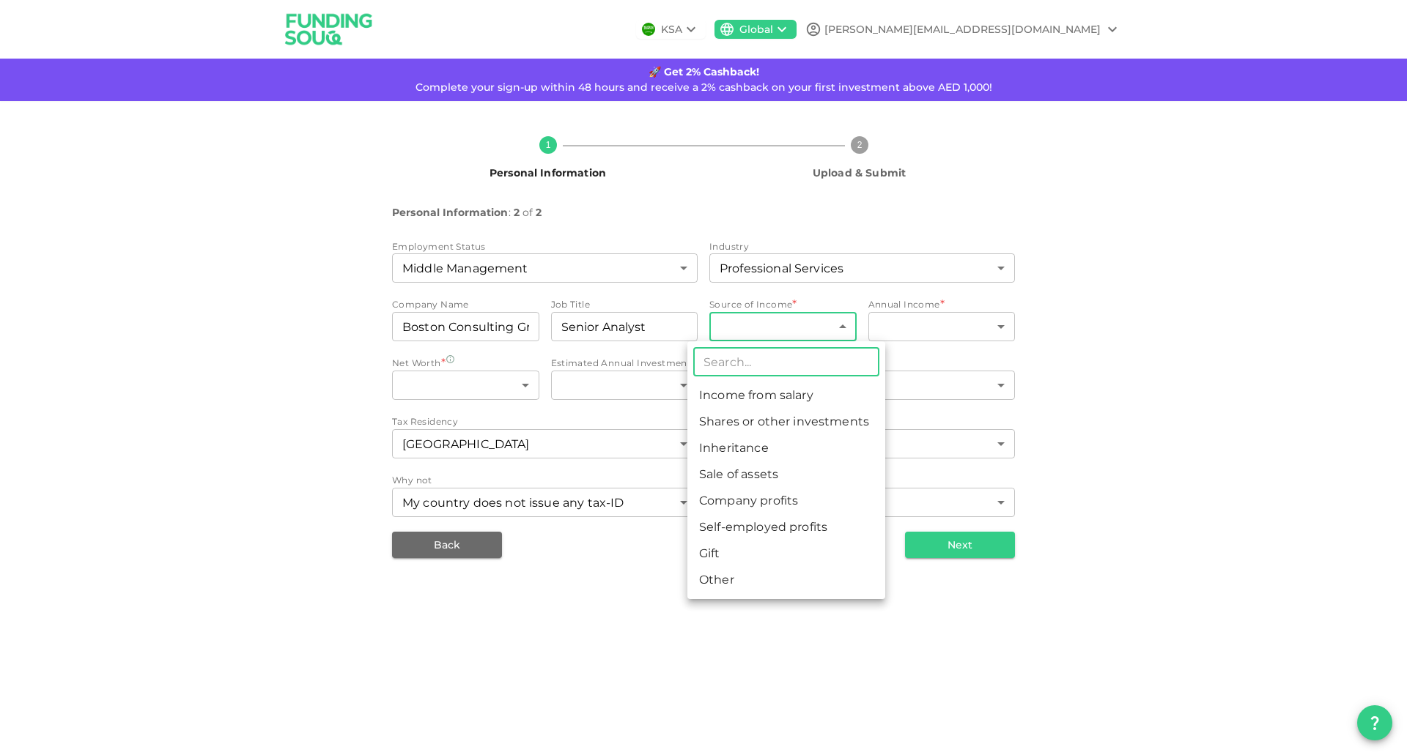
click at [732, 341] on body "KSA Global [PERSON_NAME][EMAIL_ADDRESS][DOMAIN_NAME] 🚀 Get 2% Cashback! Complet…" at bounding box center [703, 377] width 1407 height 755
click at [747, 398] on li "Income from salary" at bounding box center [786, 395] width 198 height 26
type input "1"
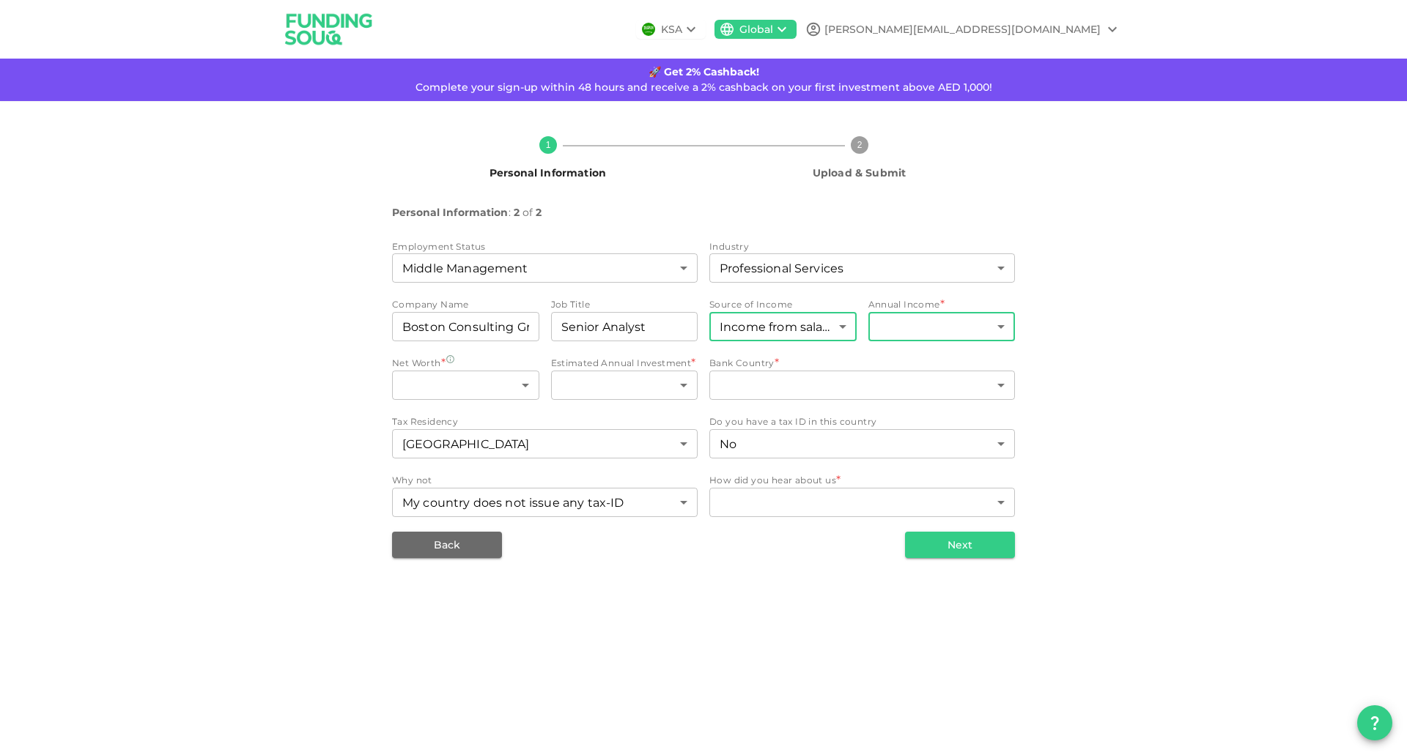
click at [909, 338] on body "KSA Global [PERSON_NAME][EMAIL_ADDRESS][DOMAIN_NAME] 🚀 Get 2% Cashback! Complet…" at bounding box center [703, 377] width 1407 height 755
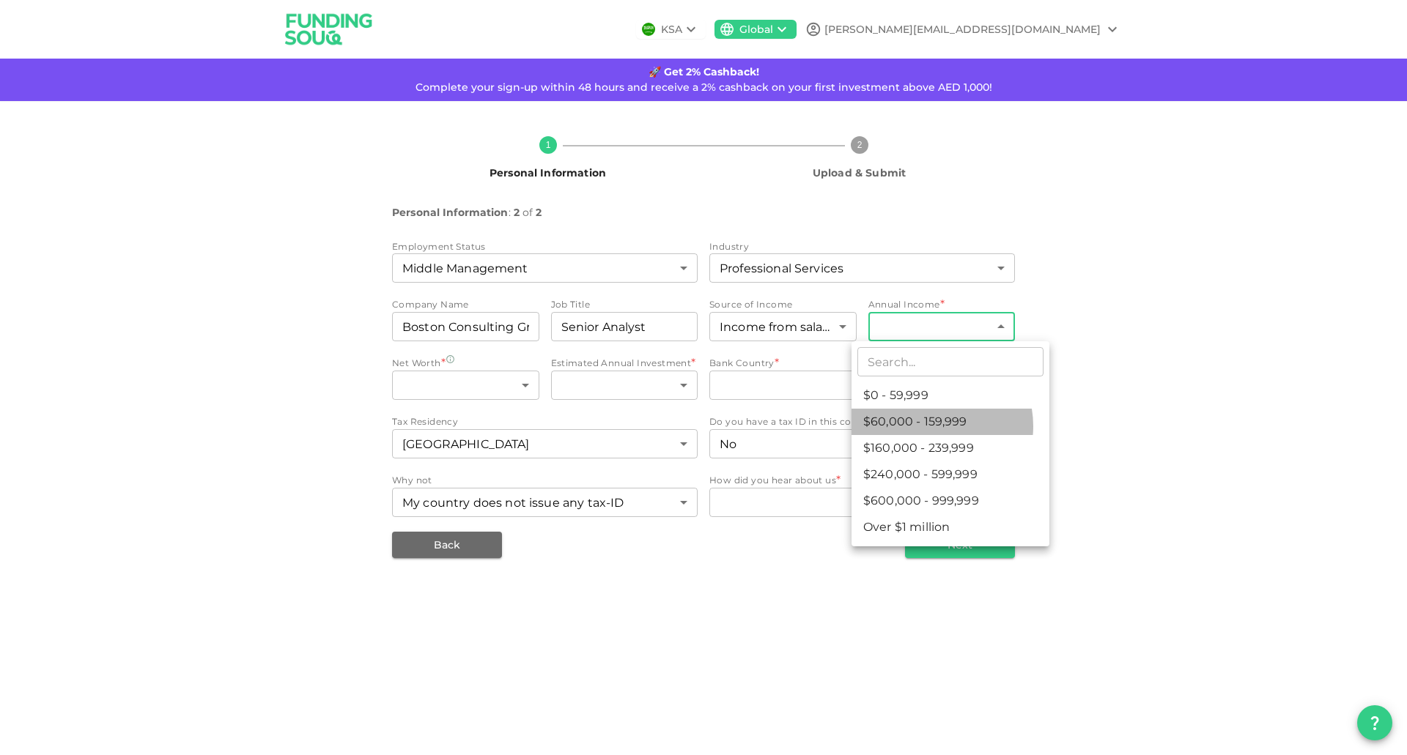
click at [927, 426] on li "$60,000 - 159,999" at bounding box center [950, 422] width 198 height 26
type input "2"
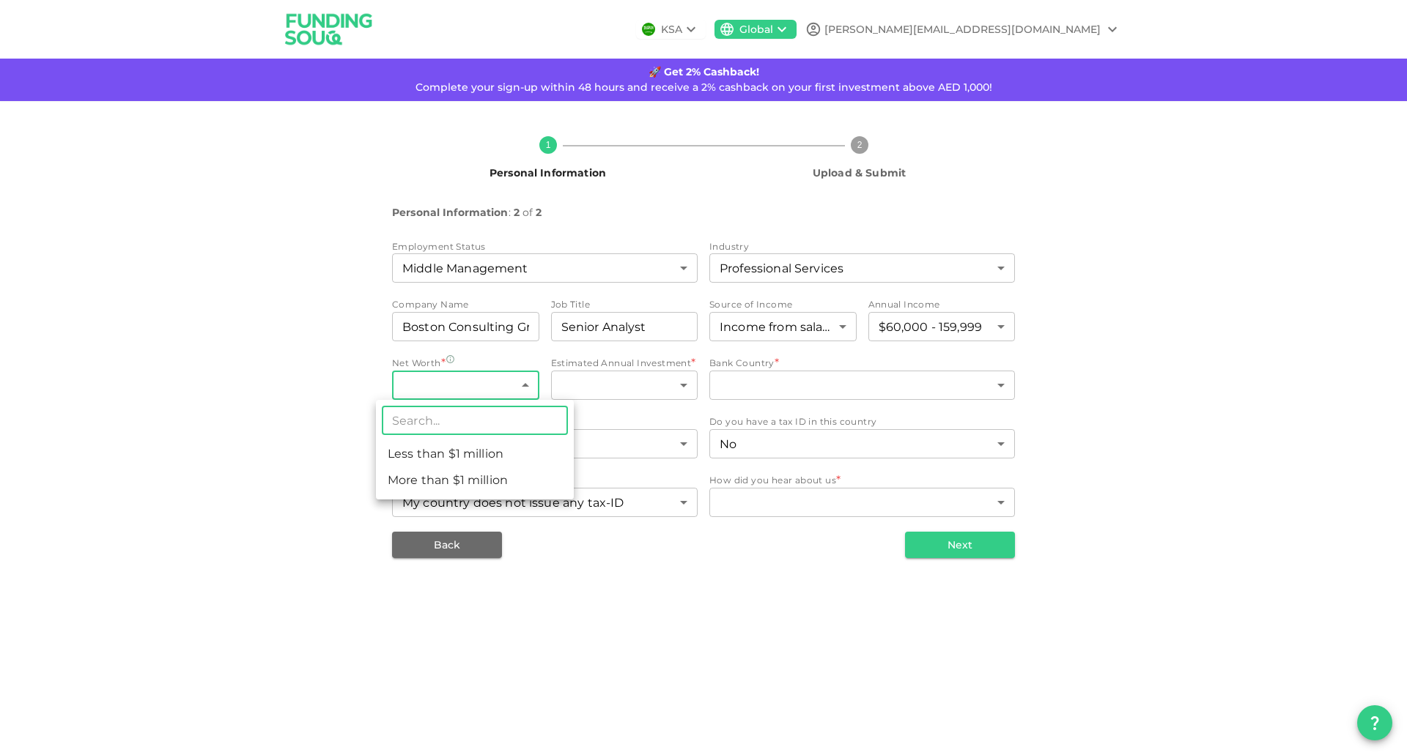
click at [459, 388] on body "KSA Global [PERSON_NAME][EMAIL_ADDRESS][DOMAIN_NAME] 🚀 Get 2% Cashback! Complet…" at bounding box center [703, 377] width 1407 height 755
click at [462, 448] on li "Less than $1 million" at bounding box center [475, 454] width 198 height 26
type input "1"
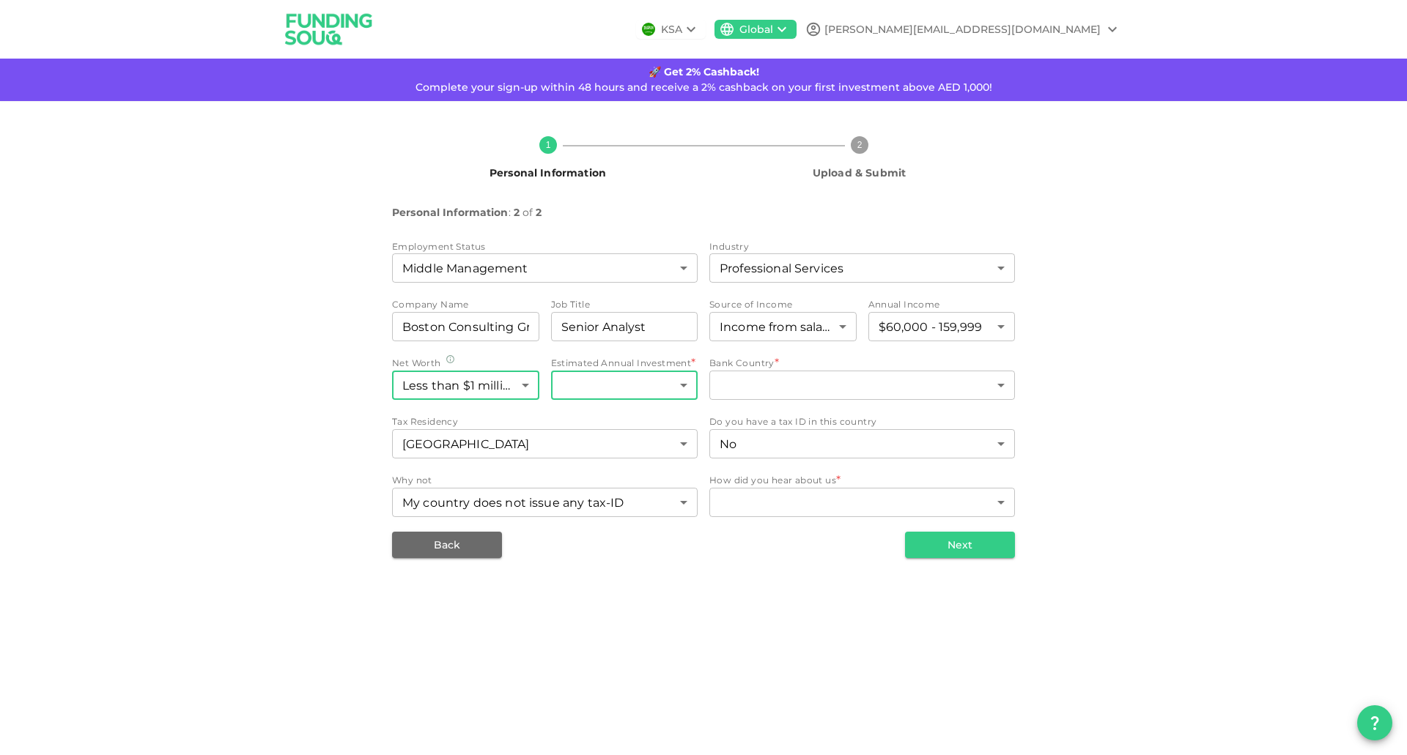
click at [609, 396] on body "KSA Global [PERSON_NAME][EMAIL_ADDRESS][DOMAIN_NAME] 🚀 Get 2% Cashback! Complet…" at bounding box center [703, 377] width 1407 height 755
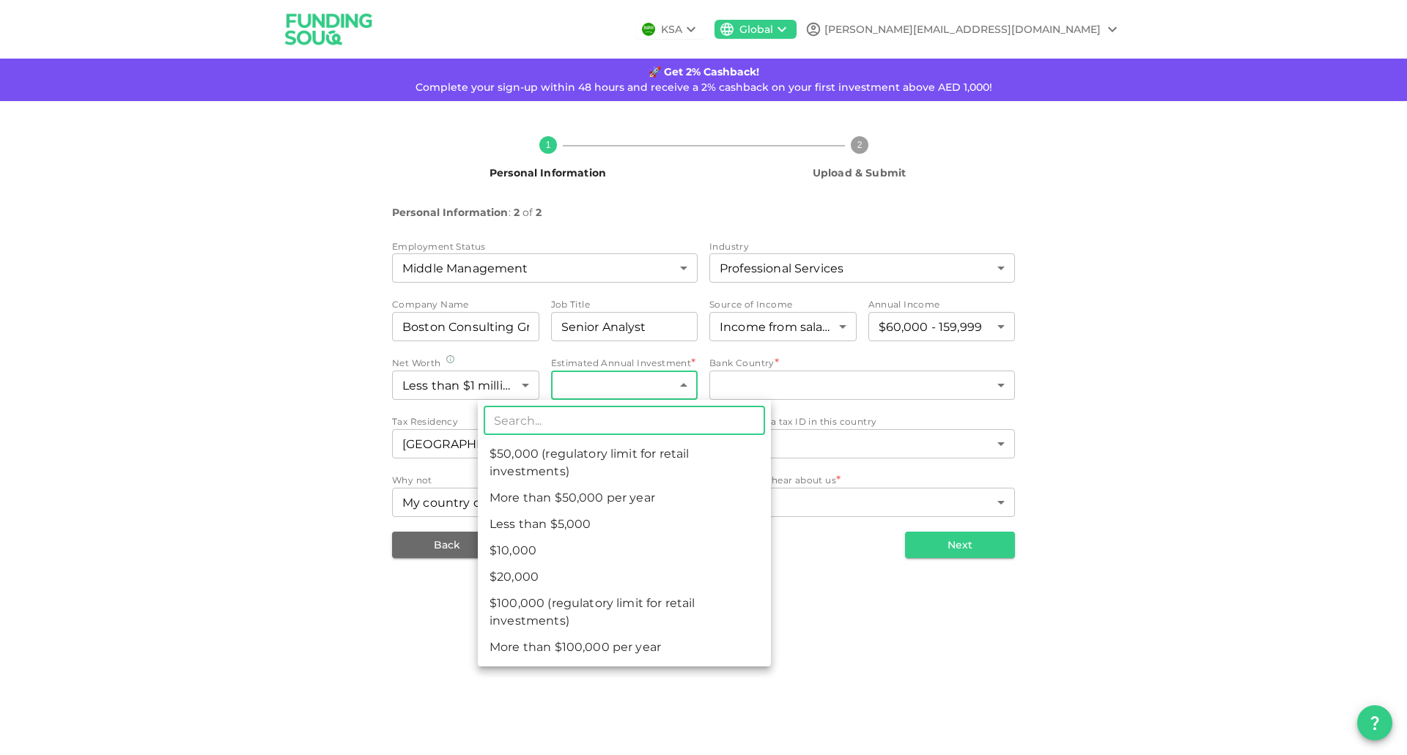
click at [590, 443] on li "$50,000 (regulatory limit for retail investments)" at bounding box center [624, 463] width 293 height 44
type input "4"
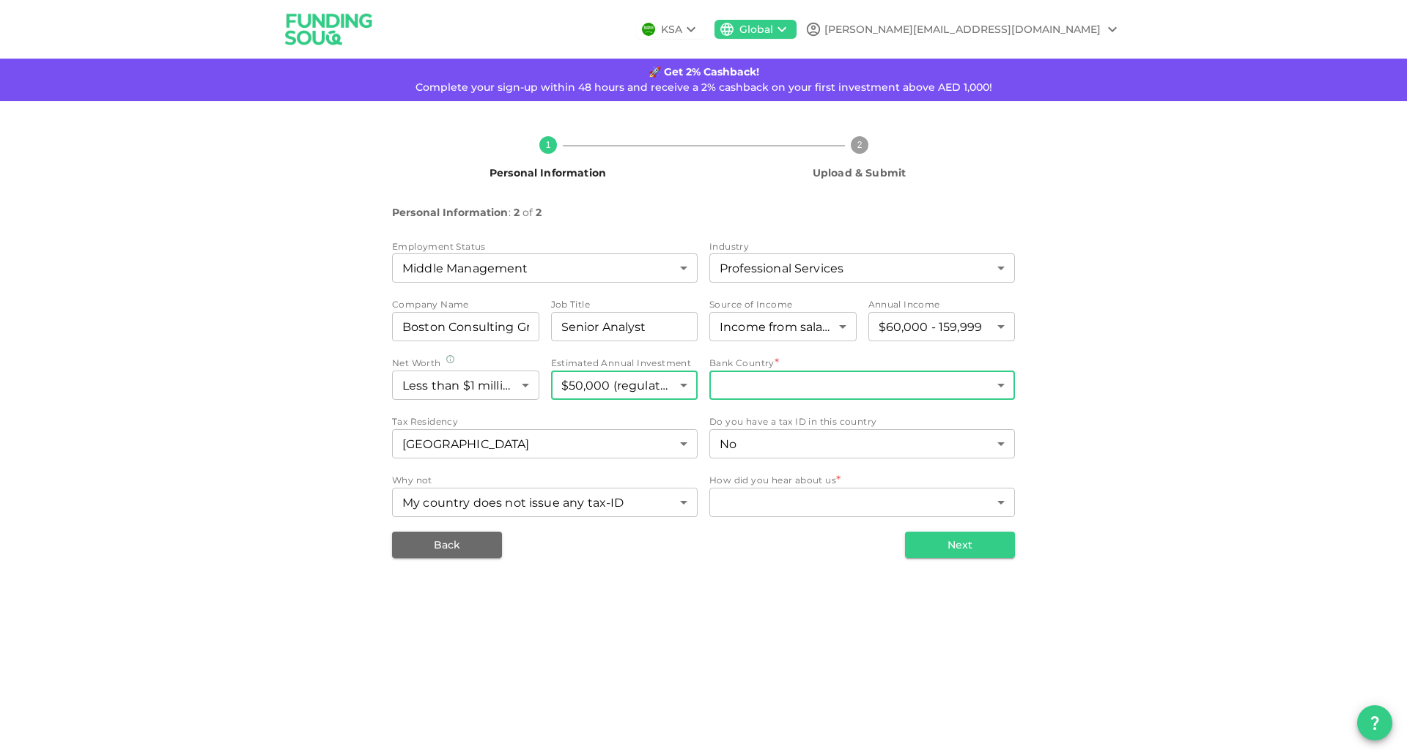
click at [779, 382] on body "KSA Global [PERSON_NAME][EMAIL_ADDRESS][DOMAIN_NAME] 🚀 Get 2% Cashback! Complet…" at bounding box center [703, 377] width 1407 height 755
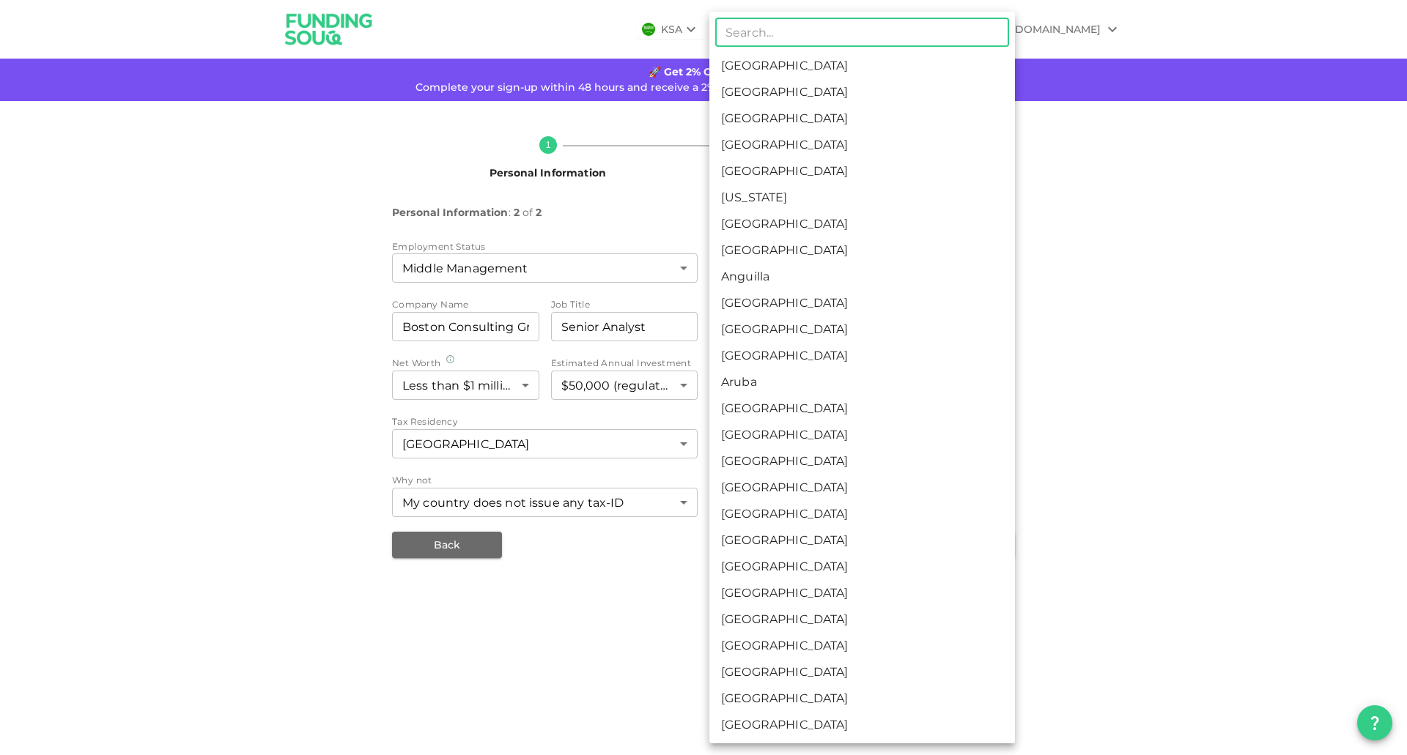
click at [777, 73] on li "[GEOGRAPHIC_DATA]" at bounding box center [861, 66] width 305 height 26
type input "1"
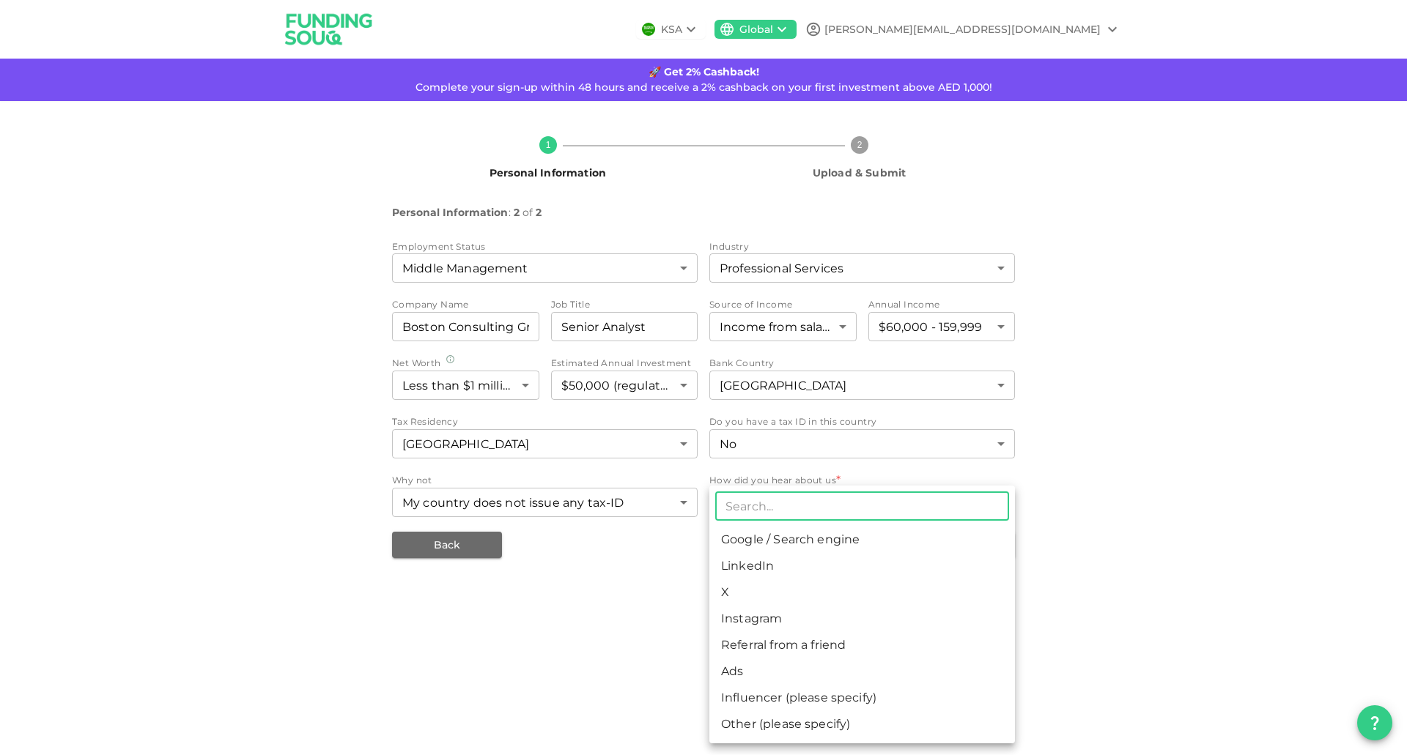
click at [741, 505] on body "KSA Global [PERSON_NAME][EMAIL_ADDRESS][DOMAIN_NAME] 🚀 Get 2% Cashback! Complet…" at bounding box center [703, 377] width 1407 height 755
click at [804, 718] on li "Other (please specify)" at bounding box center [861, 724] width 305 height 26
type input "8"
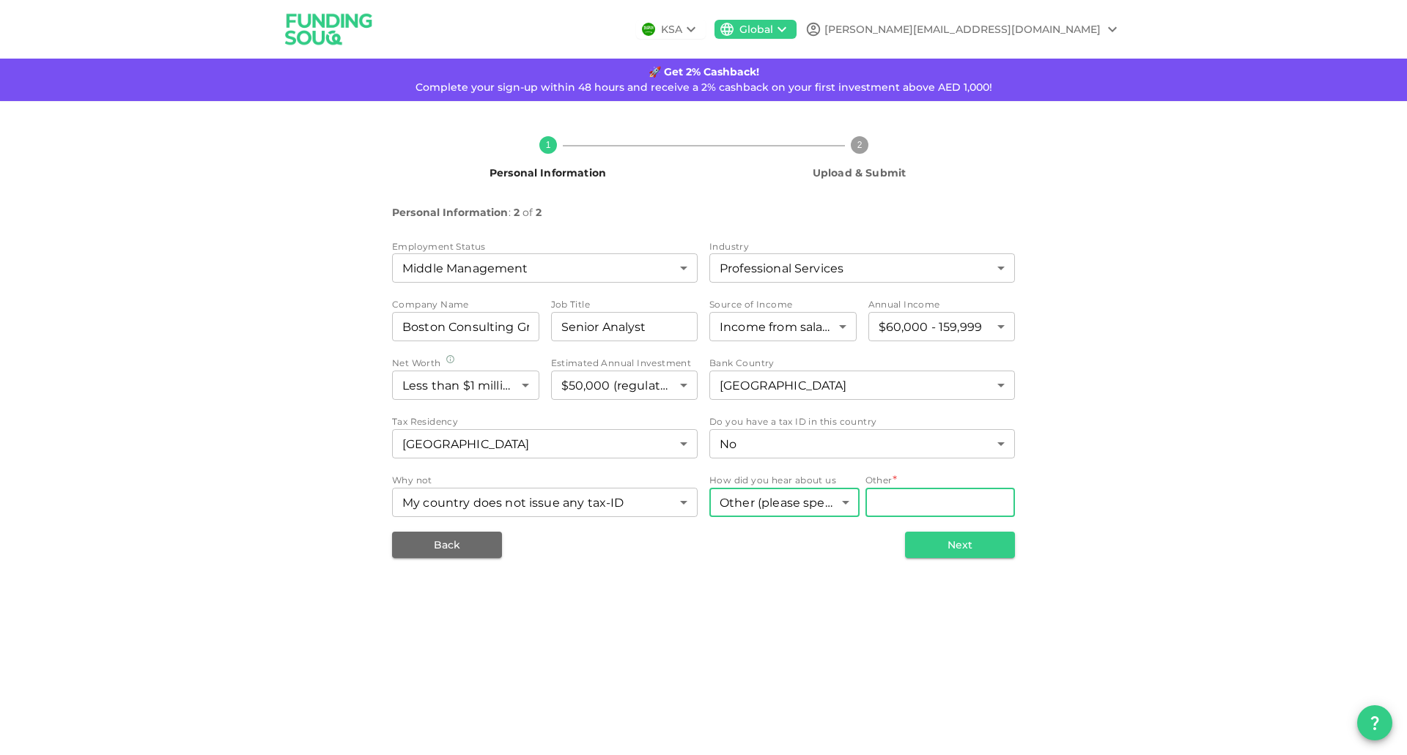
click at [908, 505] on input "Other" at bounding box center [940, 502] width 150 height 29
type input "ChatGPT"
click at [972, 542] on button "Next" at bounding box center [960, 545] width 110 height 26
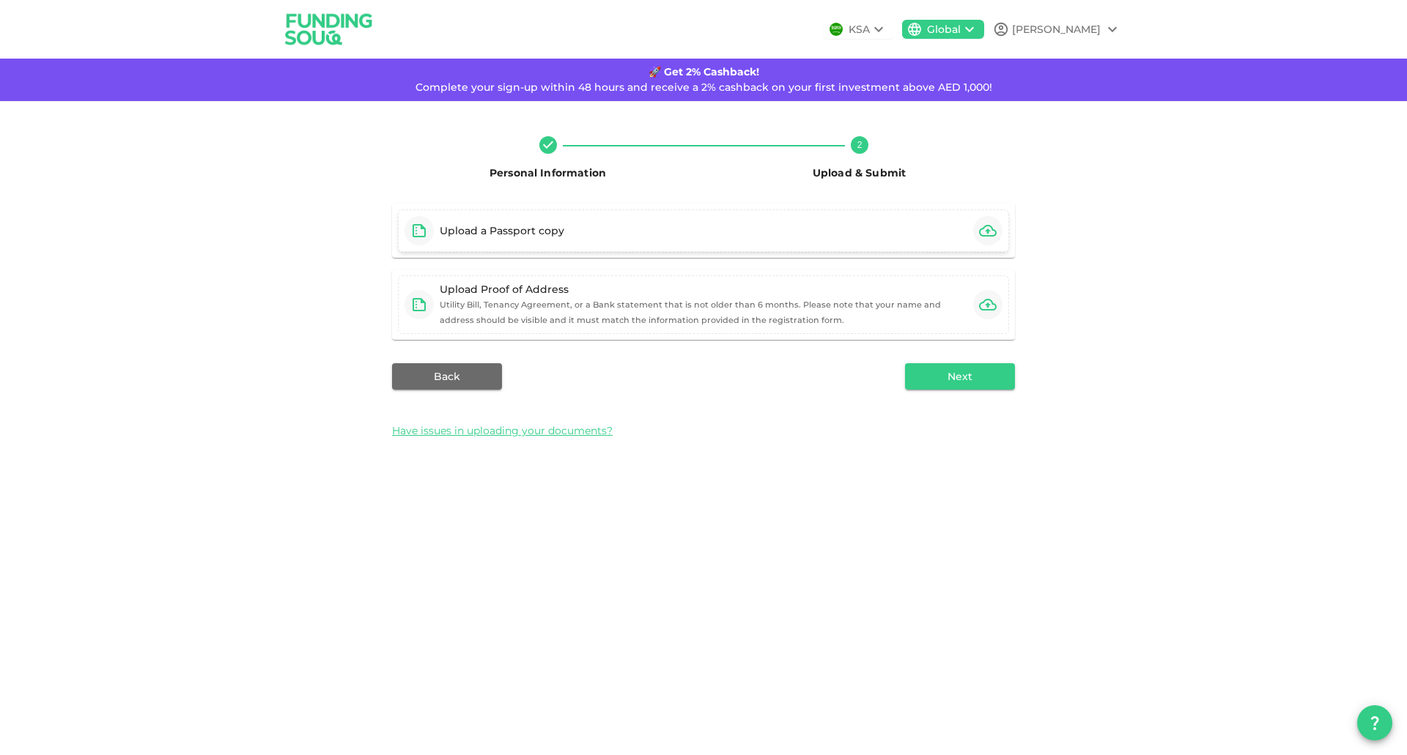
click at [596, 236] on div "Upload a Passport copy" at bounding box center [703, 231] width 611 height 42
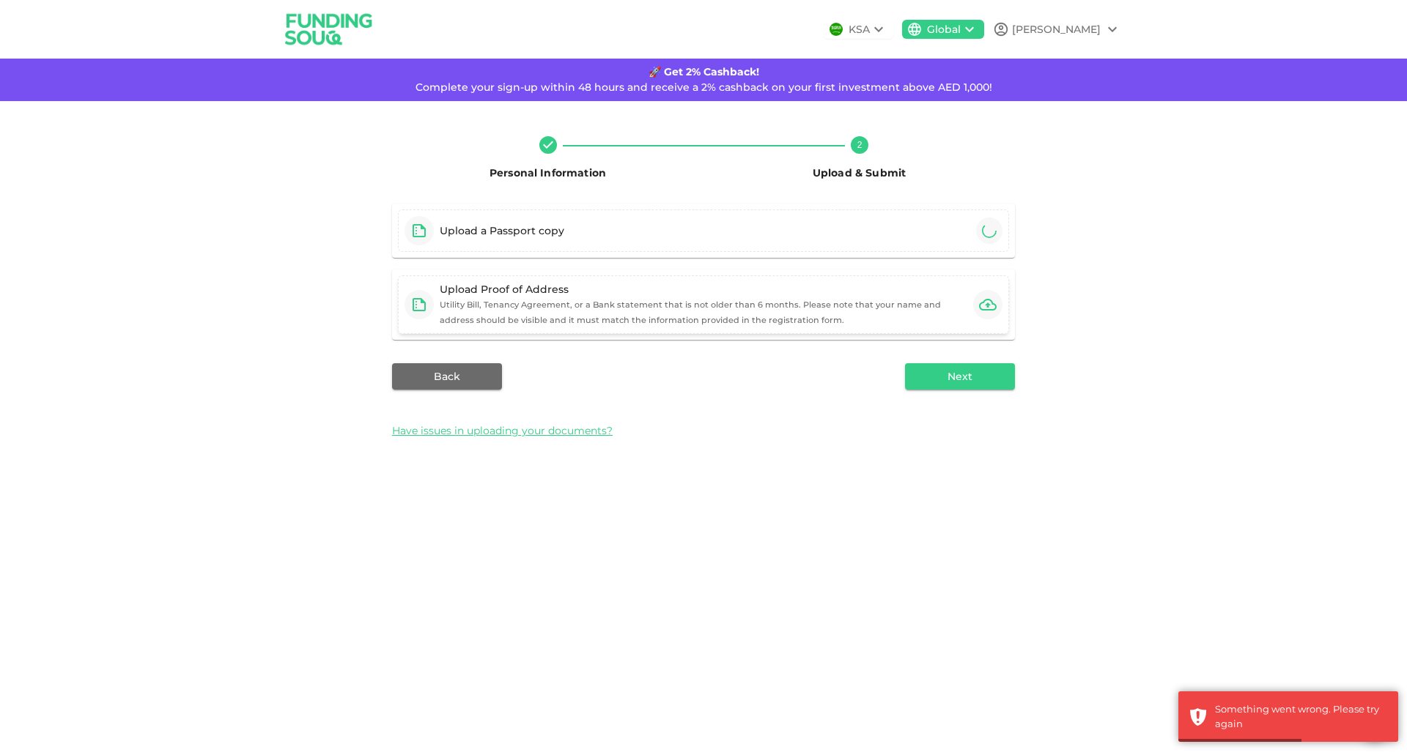
click at [977, 311] on button "button" at bounding box center [987, 304] width 29 height 29
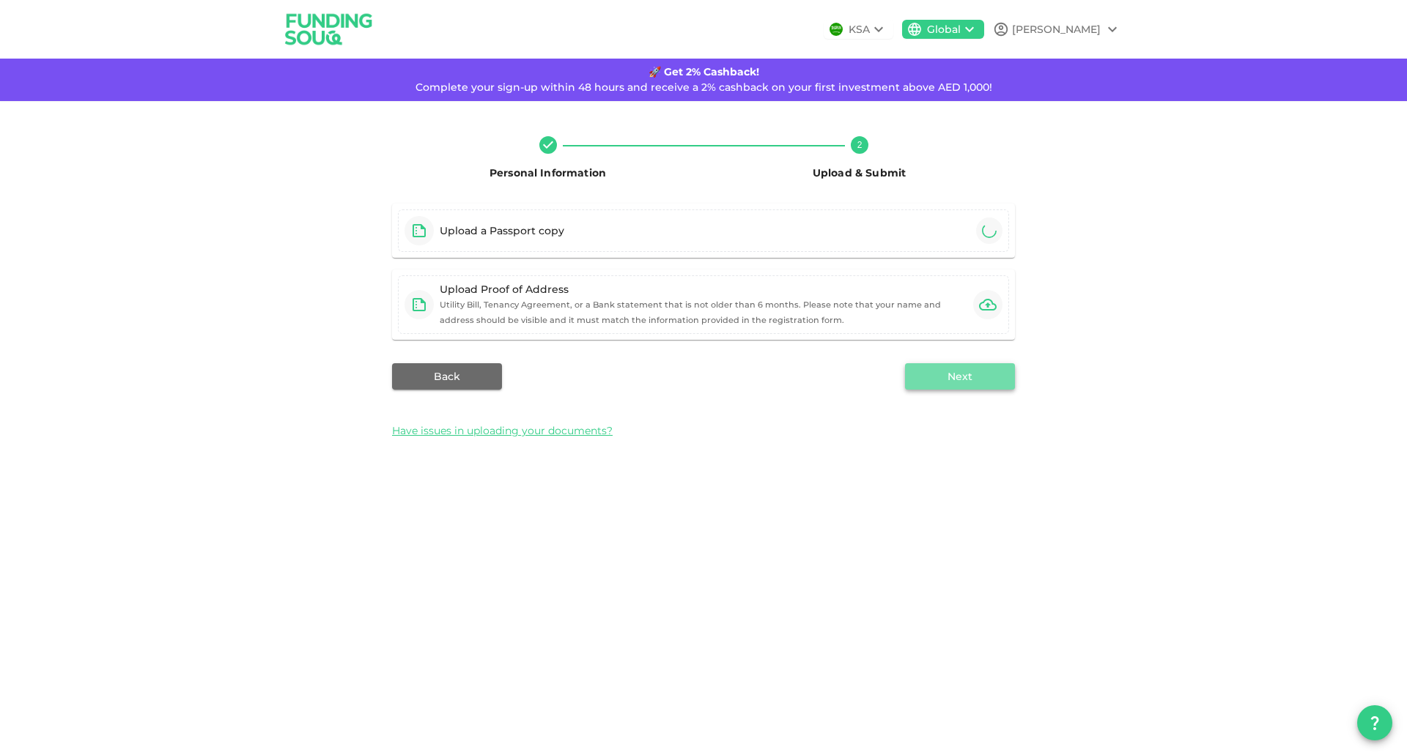
click at [960, 378] on button "Next" at bounding box center [960, 376] width 110 height 26
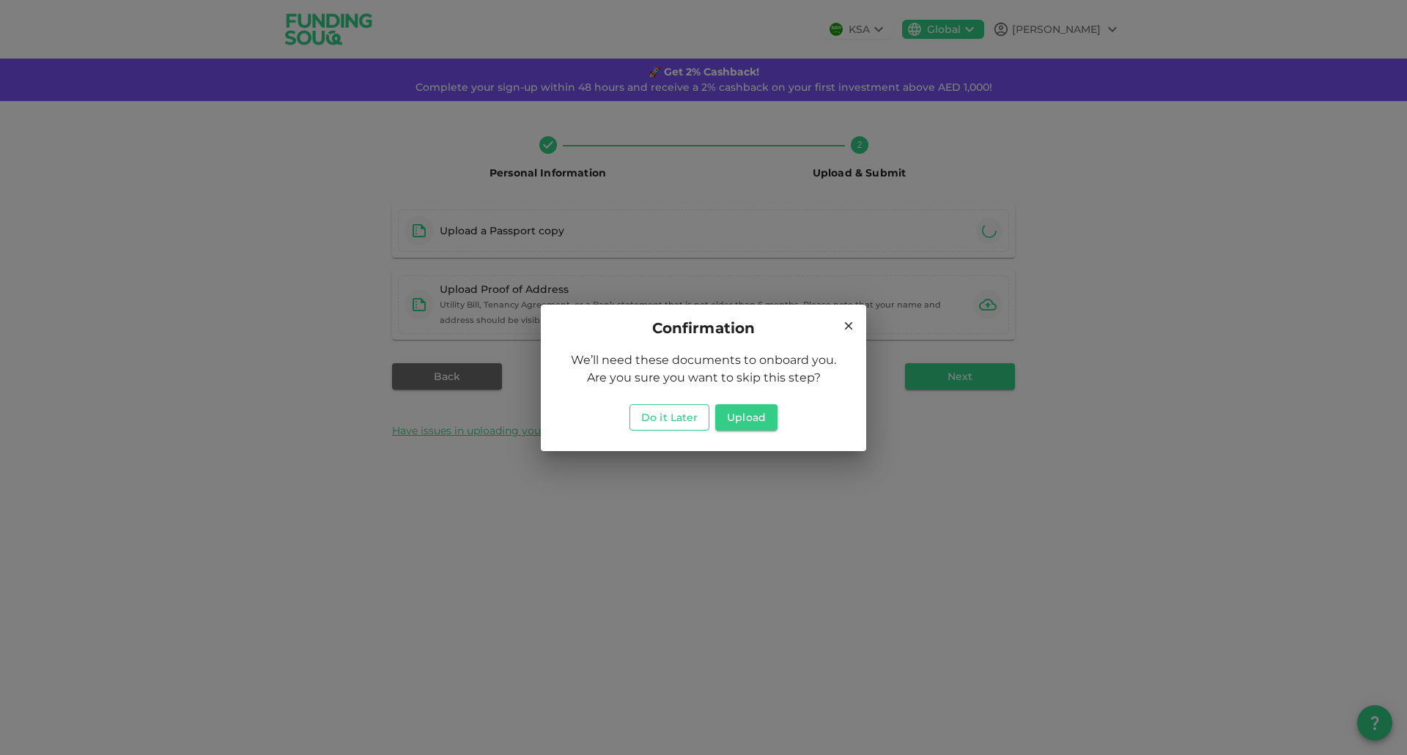
click at [675, 419] on button "Do it Later" at bounding box center [669, 417] width 80 height 26
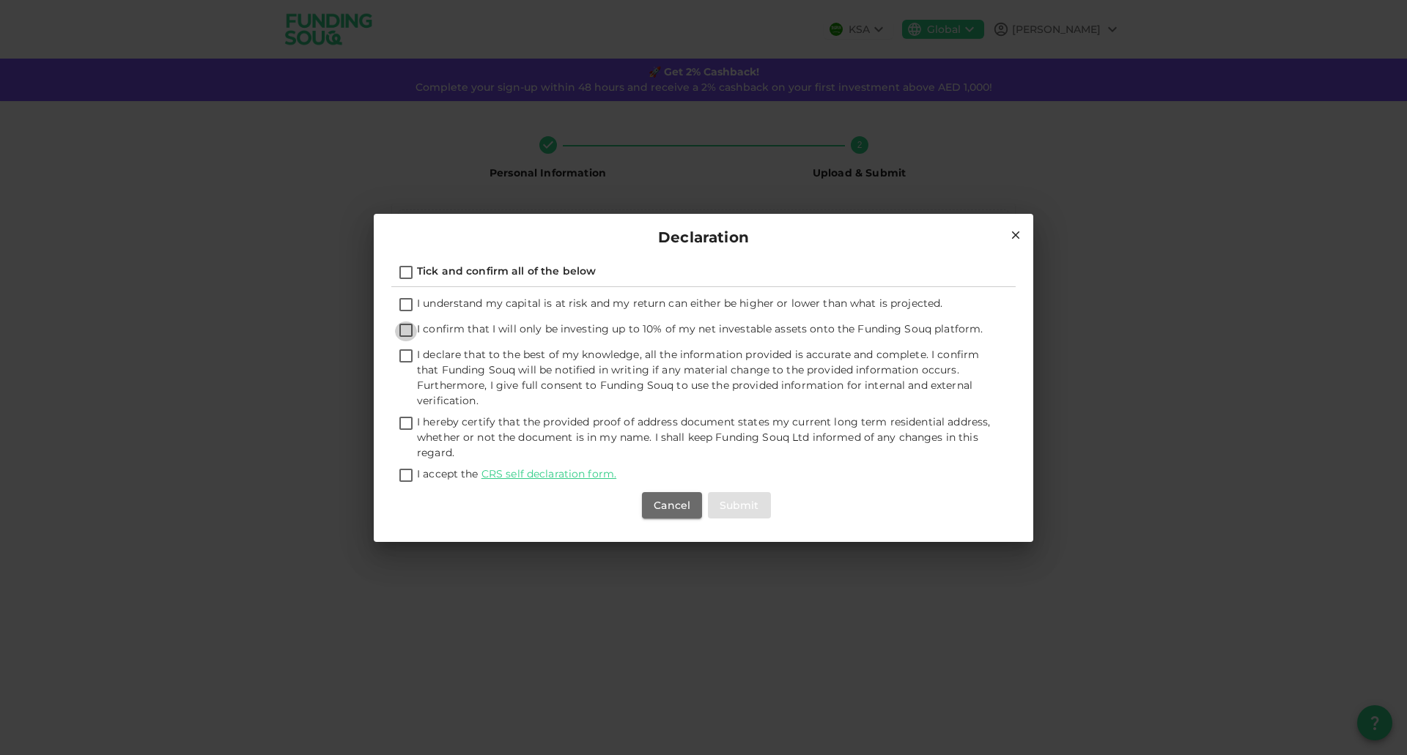
click at [410, 326] on input "I confirm that I will only be investing up to 10% of my net investable assets o…" at bounding box center [406, 332] width 22 height 20
checkbox input "true"
click at [407, 310] on input "I understand my capital is at risk and my return can either be higher or lower …" at bounding box center [406, 306] width 22 height 20
checkbox input "true"
click at [399, 352] on input "I declare that to the best of my knowledge, all the information provided is acc…" at bounding box center [406, 357] width 22 height 20
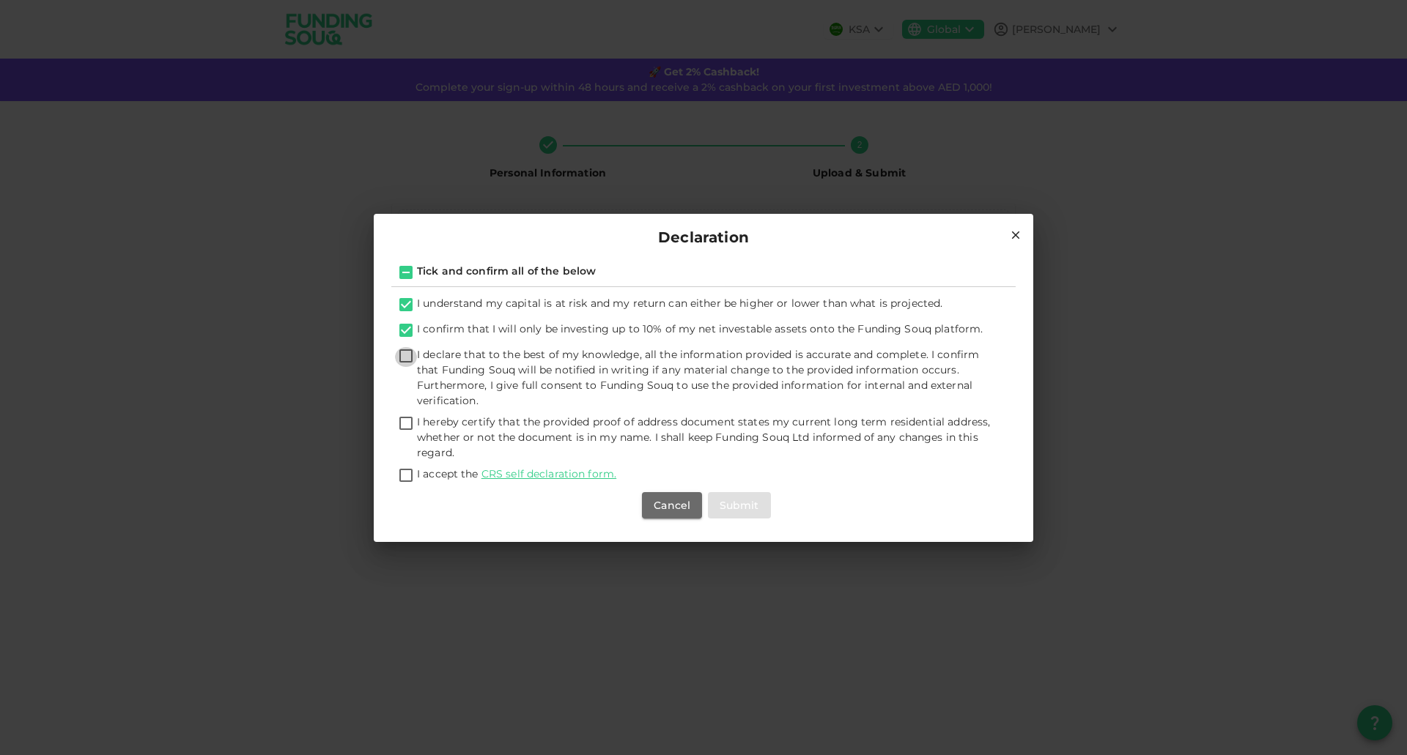
checkbox input "true"
click at [407, 415] on input "I hereby certify that the provided proof of address document states my current …" at bounding box center [406, 425] width 22 height 20
checkbox input "true"
click at [408, 470] on input "I accept the CRS self declaration form." at bounding box center [406, 477] width 22 height 20
checkbox input "true"
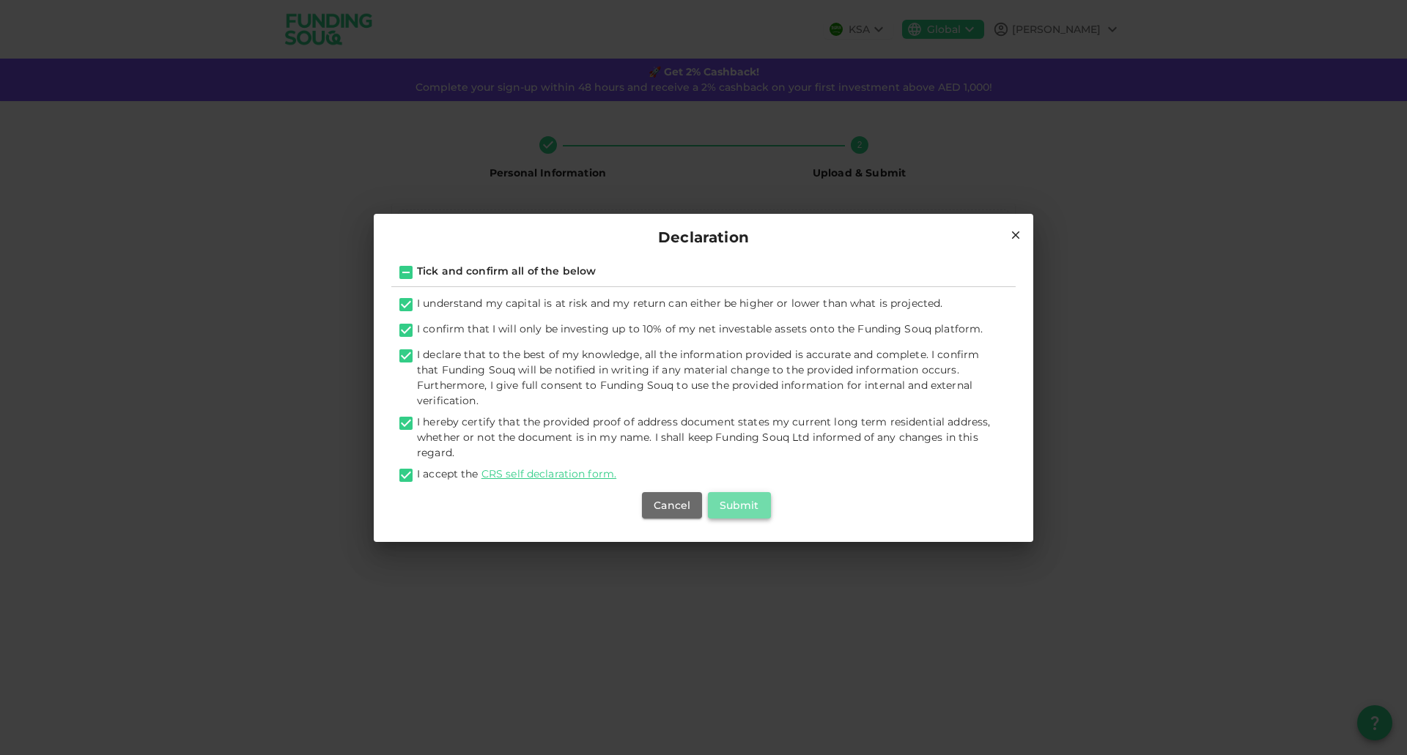
click at [736, 516] on button "Submit" at bounding box center [739, 505] width 63 height 26
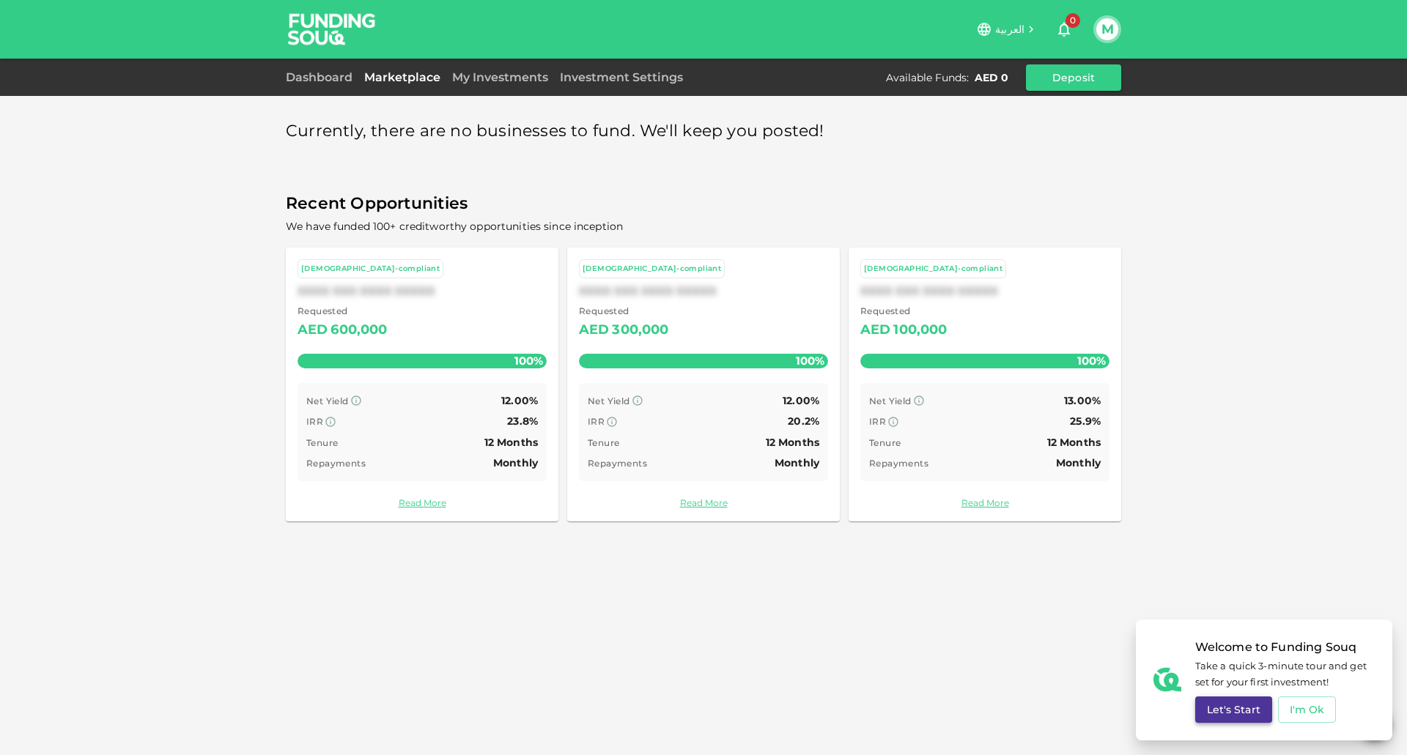
click at [1229, 702] on button "Let's Start" at bounding box center [1233, 710] width 77 height 26
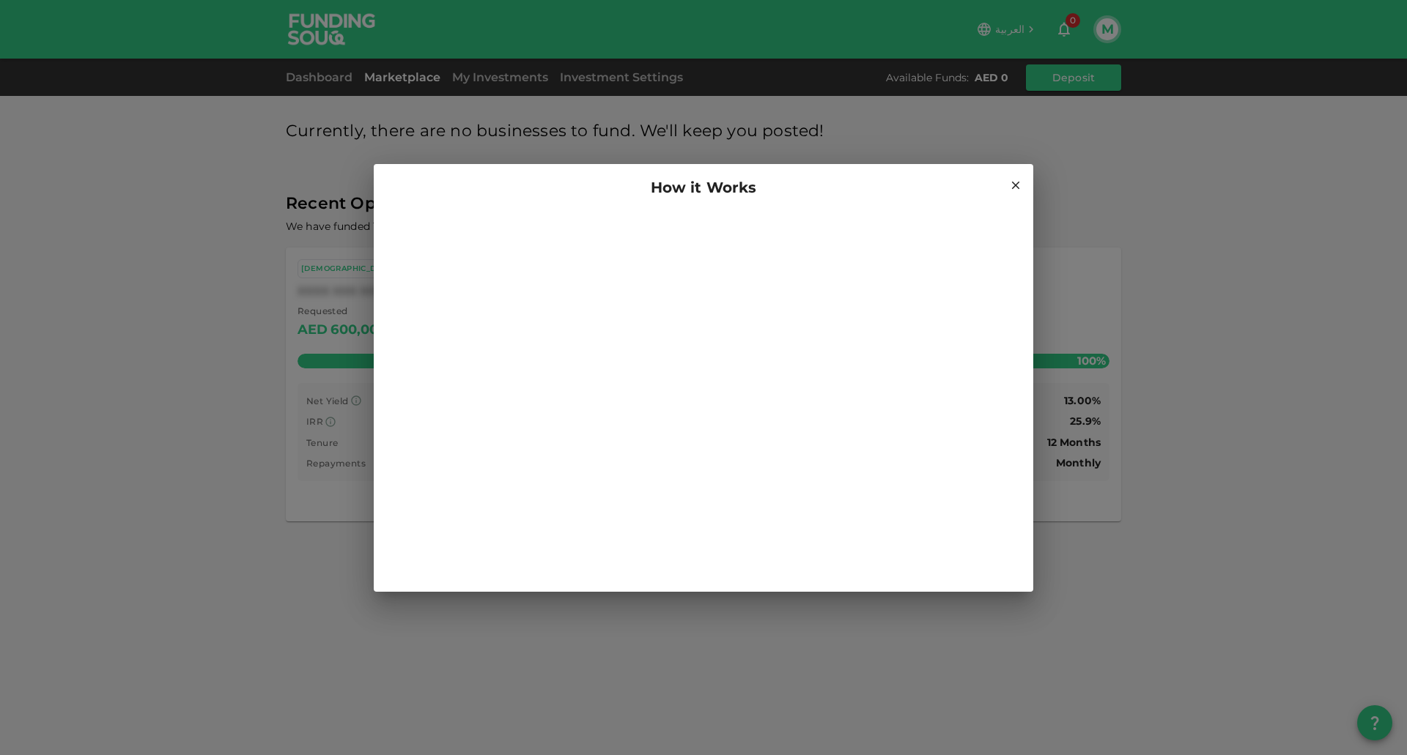
click at [1017, 180] on icon at bounding box center [1015, 185] width 13 height 13
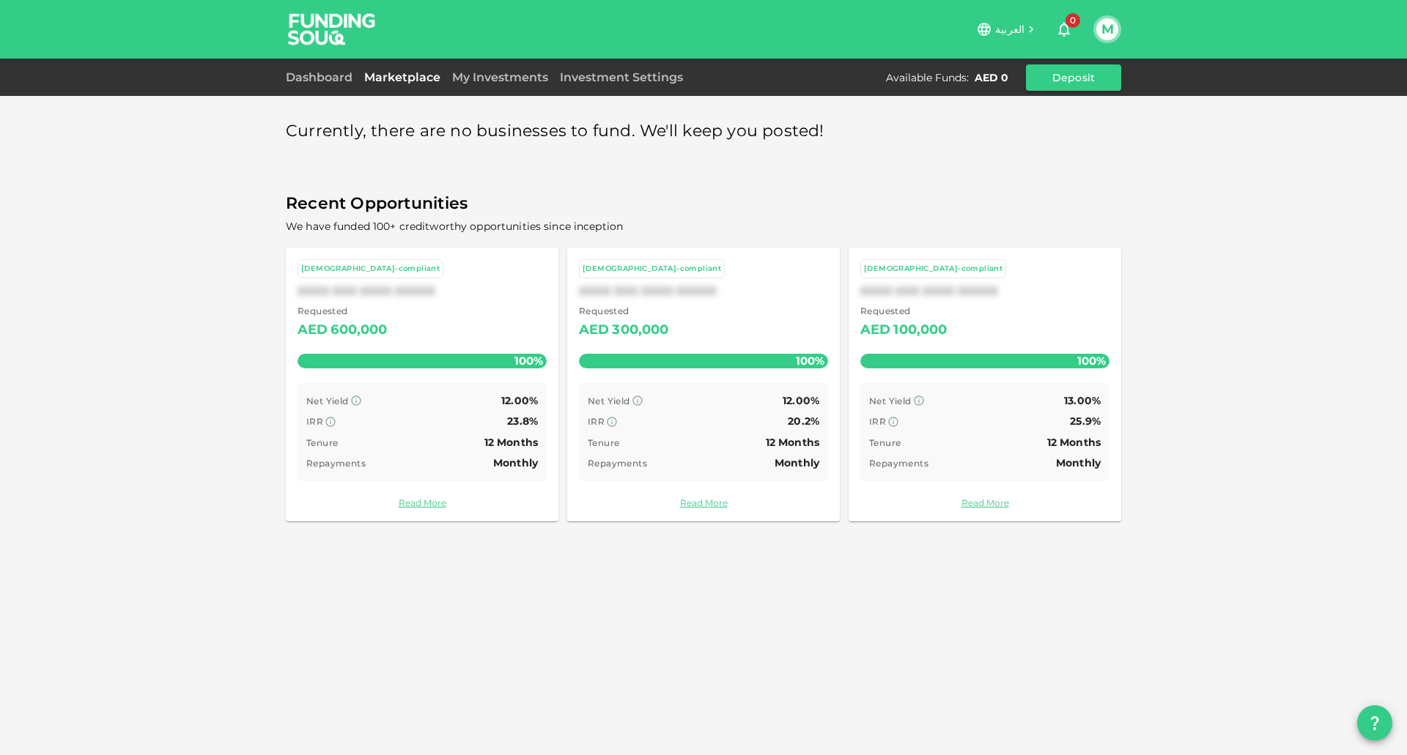
click at [1215, 221] on div "Currently, there are no businesses to fund. We'll keep you posted! Recent Oppor…" at bounding box center [703, 377] width 1407 height 755
click at [401, 82] on link "Marketplace" at bounding box center [402, 77] width 88 height 14
click at [336, 72] on link "Dashboard" at bounding box center [322, 77] width 73 height 14
